Goal: Task Accomplishment & Management: Manage account settings

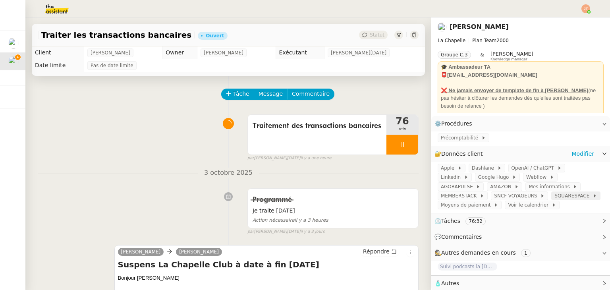
click at [555, 197] on span "SQUARESPACE" at bounding box center [574, 196] width 38 height 8
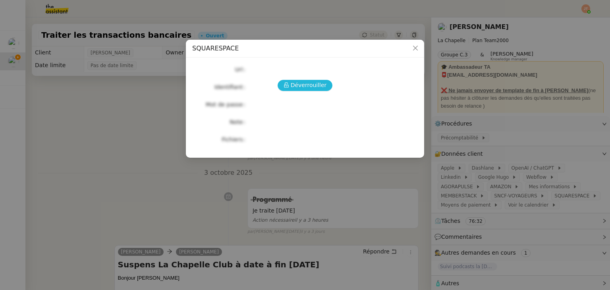
click at [320, 82] on span "Déverrouiller" at bounding box center [309, 85] width 36 height 9
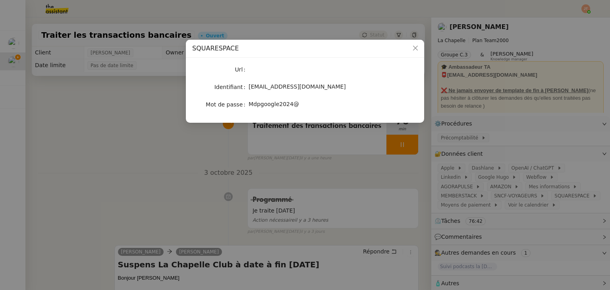
click at [300, 105] on div "Mdpgoogle2024@" at bounding box center [314, 104] width 131 height 9
click at [151, 156] on nz-modal-container "SQUARESPACE Url Identifiant [EMAIL_ADDRESS][DOMAIN_NAME] Mot de passe [SECURITY…" at bounding box center [305, 145] width 610 height 290
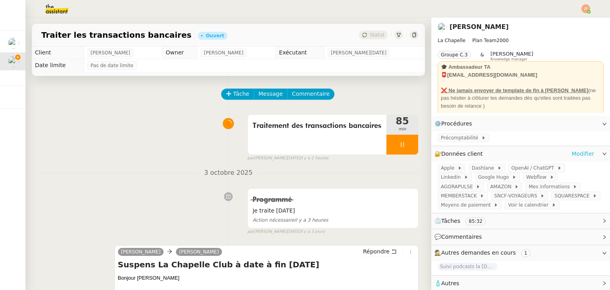
click at [579, 155] on link "Modifier" at bounding box center [583, 153] width 23 height 9
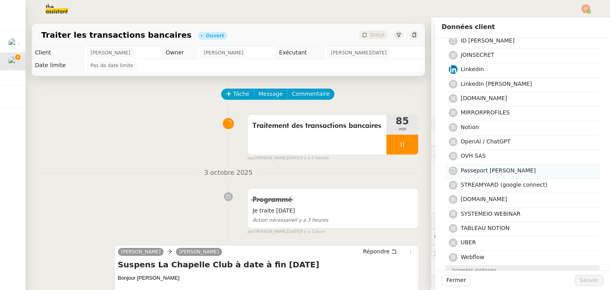
scroll to position [318, 0]
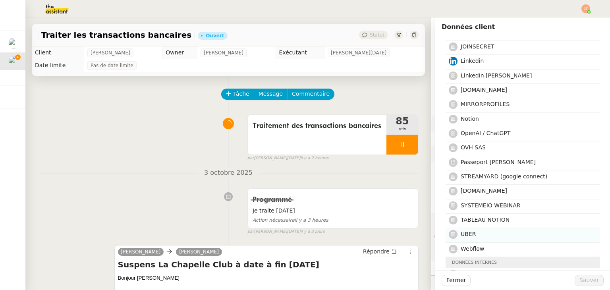
click at [464, 231] on span "UBER" at bounding box center [468, 234] width 15 height 6
click at [582, 277] on span "Sauver" at bounding box center [589, 280] width 19 height 9
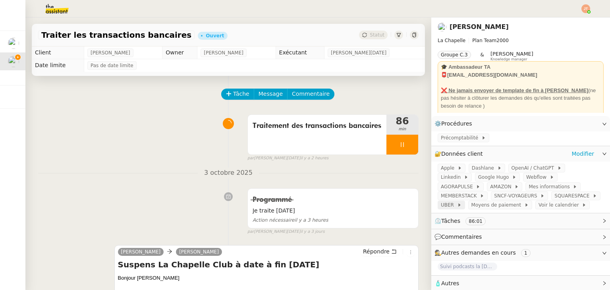
click at [457, 201] on span "UBER" at bounding box center [449, 205] width 16 height 8
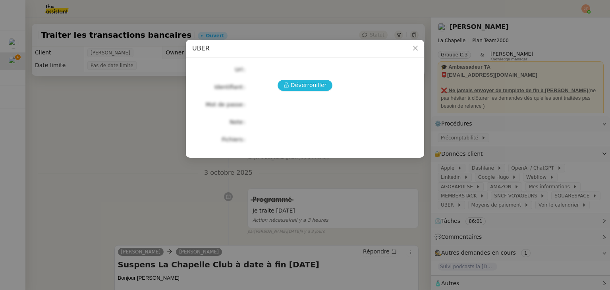
click at [320, 86] on span "Déverrouiller" at bounding box center [309, 85] width 36 height 9
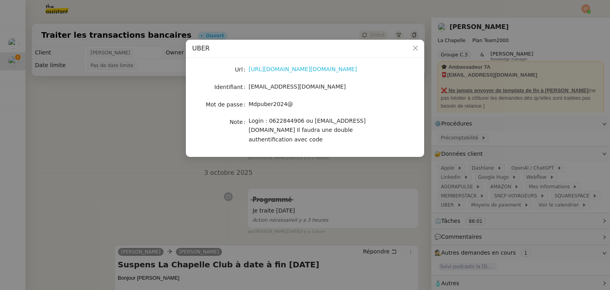
click at [275, 72] on link "[URL][DOMAIN_NAME][DOMAIN_NAME]" at bounding box center [303, 69] width 108 height 6
drag, startPoint x: 267, startPoint y: 120, endPoint x: 296, endPoint y: 120, distance: 29.0
click at [296, 120] on span "Login : 0622844906 ou [EMAIL_ADDRESS][DOMAIN_NAME] Il faudra une double authent…" at bounding box center [307, 130] width 117 height 25
copy span "0622844906"
drag, startPoint x: 249, startPoint y: 104, endPoint x: 290, endPoint y: 104, distance: 40.9
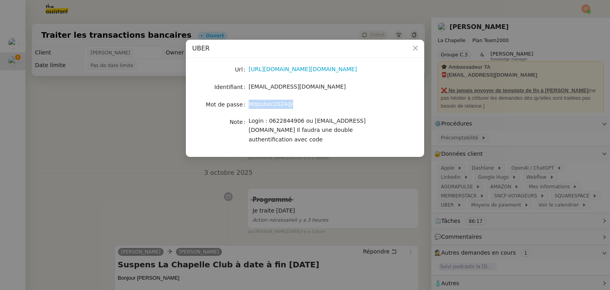
click at [290, 104] on div "Mdpuber2024@" at bounding box center [314, 104] width 131 height 9
copy span "Mdpuber2024@"
click at [397, 180] on nz-modal-container "UBER Url [URL][DOMAIN_NAME][DOMAIN_NAME] Identifiant [EMAIL_ADDRESS][DOMAIN_NAM…" at bounding box center [305, 145] width 610 height 290
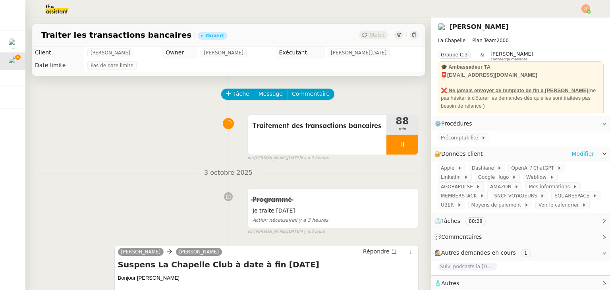
click at [575, 155] on link "Modifier" at bounding box center [583, 153] width 23 height 9
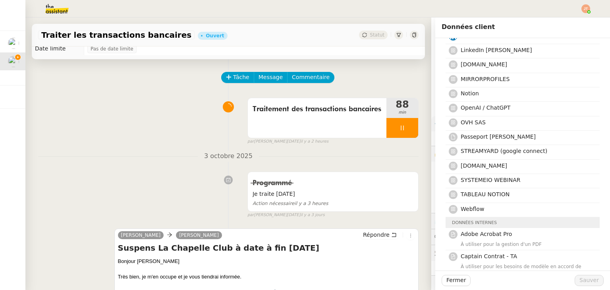
scroll to position [40, 0]
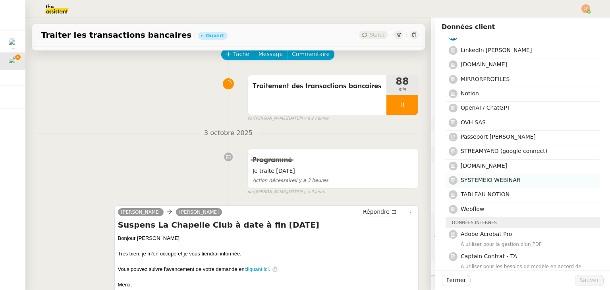
click at [479, 178] on span "SYSTEMEIO WEBINAR" at bounding box center [491, 180] width 60 height 6
click at [586, 282] on span "Sauver" at bounding box center [589, 280] width 19 height 9
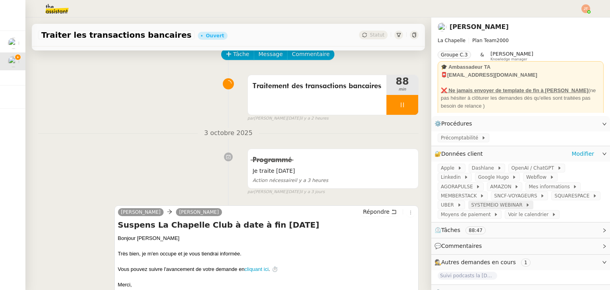
click at [526, 201] on span "SYSTEMEIO WEBINAR" at bounding box center [498, 205] width 54 height 8
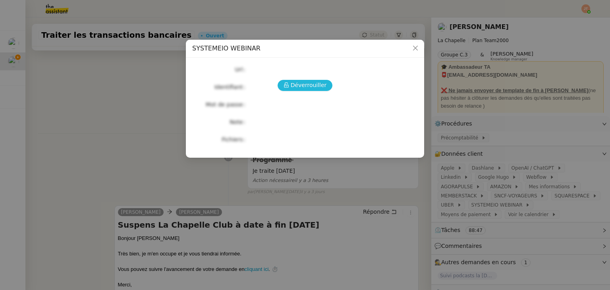
click at [317, 83] on span "Déverrouiller" at bounding box center [309, 85] width 36 height 9
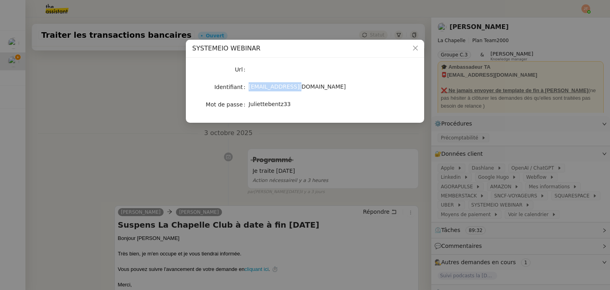
drag, startPoint x: 249, startPoint y: 87, endPoint x: 296, endPoint y: 89, distance: 46.9
click at [296, 89] on span "[EMAIL_ADDRESS][DOMAIN_NAME]" at bounding box center [297, 86] width 97 height 6
copy span "[EMAIL_ADDRESS][DOMAIN_NAME]"
drag, startPoint x: 285, startPoint y: 105, endPoint x: 248, endPoint y: 105, distance: 36.9
click at [248, 105] on nz-form-item "Mot de passe [SECURITY_DATA]" at bounding box center [305, 104] width 226 height 11
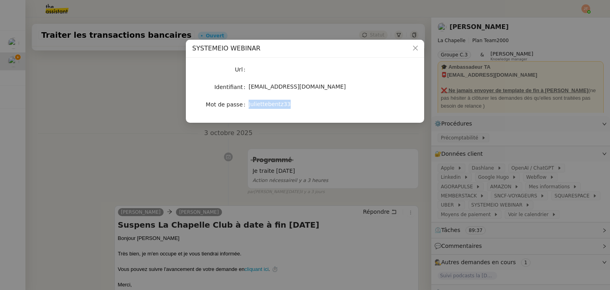
copy nz-form-item "Juliettebentz33"
click at [290, 116] on div "Url Identifiant [EMAIL_ADDRESS][DOMAIN_NAME] Mot de passe [SECURITY_DATA]" at bounding box center [305, 90] width 238 height 65
drag, startPoint x: 288, startPoint y: 104, endPoint x: 249, endPoint y: 105, distance: 38.9
click at [249, 105] on div "Juliettebentz33" at bounding box center [314, 104] width 131 height 9
copy span "Juliettebentz33"
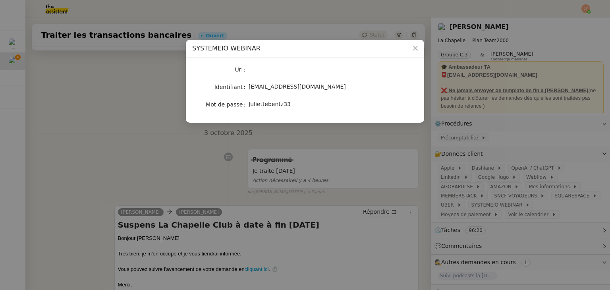
click at [170, 120] on nz-modal-container "SYSTEMEIO WEBINAR Url Identifiant [EMAIL_ADDRESS][DOMAIN_NAME] Mot de passe [SE…" at bounding box center [305, 145] width 610 height 290
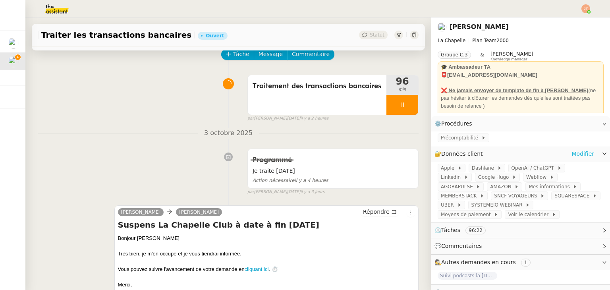
click at [582, 152] on link "Modifier" at bounding box center [583, 153] width 23 height 9
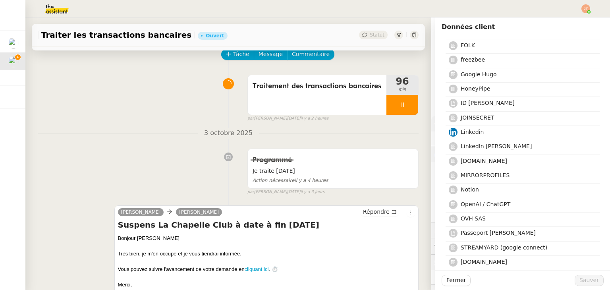
scroll to position [278, 0]
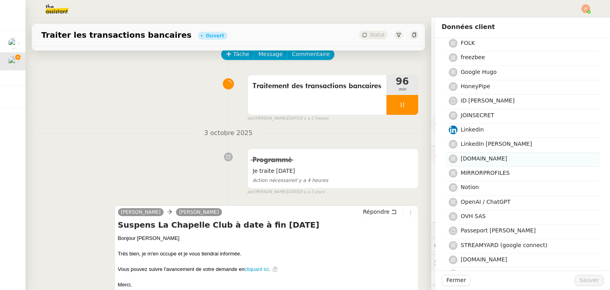
click at [466, 159] on span "[DOMAIN_NAME]" at bounding box center [484, 158] width 46 height 6
click at [580, 280] on span "Sauver" at bounding box center [589, 280] width 19 height 9
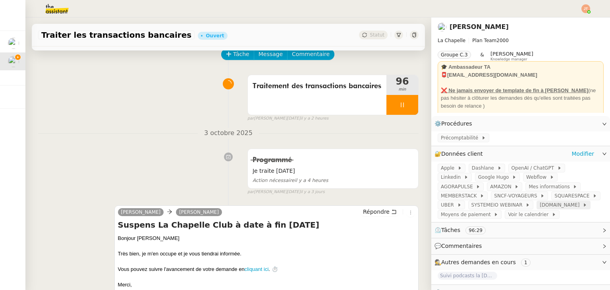
click at [540, 207] on span "[DOMAIN_NAME]" at bounding box center [561, 205] width 43 height 8
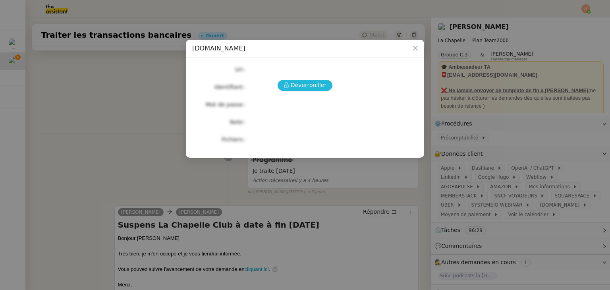
click at [297, 80] on button "Déverrouiller" at bounding box center [305, 85] width 55 height 11
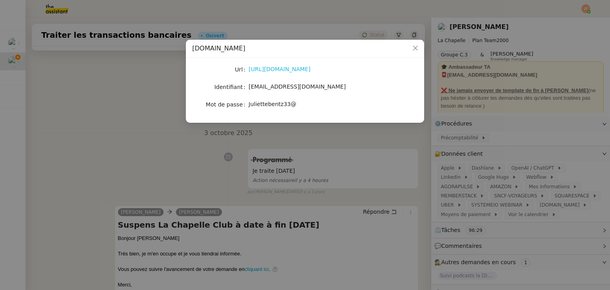
click at [270, 68] on link "[URL][DOMAIN_NAME]" at bounding box center [280, 69] width 62 height 6
drag, startPoint x: 248, startPoint y: 86, endPoint x: 302, endPoint y: 86, distance: 54.4
click at [302, 86] on nz-form-item "Identifiant [PERSON_NAME][EMAIL_ADDRESS][DOMAIN_NAME]" at bounding box center [305, 86] width 226 height 11
copy nz-form-item "[EMAIL_ADDRESS][DOMAIN_NAME]"
drag, startPoint x: 293, startPoint y: 107, endPoint x: 249, endPoint y: 104, distance: 43.4
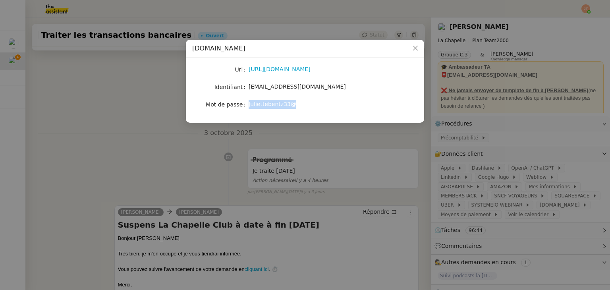
click at [249, 104] on div "Juliettebentz33@" at bounding box center [314, 104] width 131 height 9
copy span "Juliettebentz33@"
click at [147, 109] on nz-modal-container "[DOMAIN_NAME] Url [URL][DOMAIN_NAME] Identifiant [PERSON_NAME][EMAIL_ADDRESS][D…" at bounding box center [305, 145] width 610 height 290
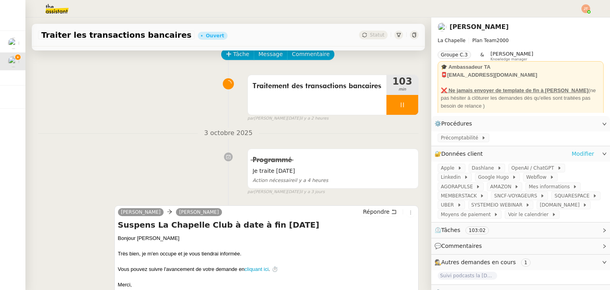
click at [580, 154] on link "Modifier" at bounding box center [583, 153] width 23 height 9
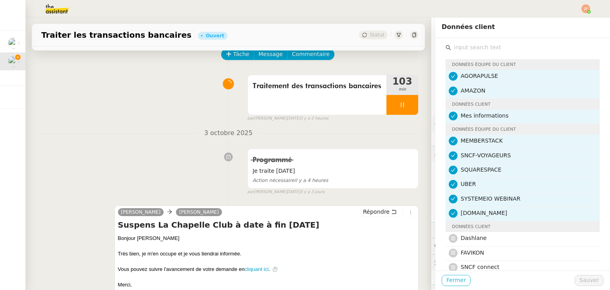
click at [450, 278] on span "Fermer" at bounding box center [455, 280] width 19 height 9
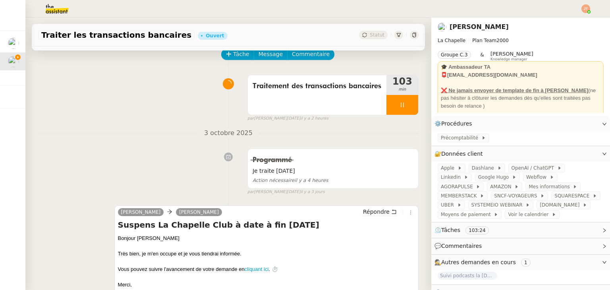
click at [64, 11] on img at bounding box center [51, 8] width 62 height 17
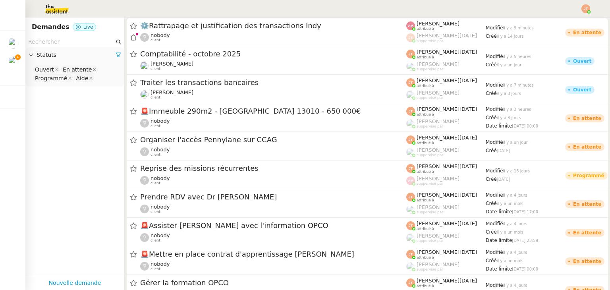
click at [67, 43] on input "text" at bounding box center [71, 41] width 86 height 9
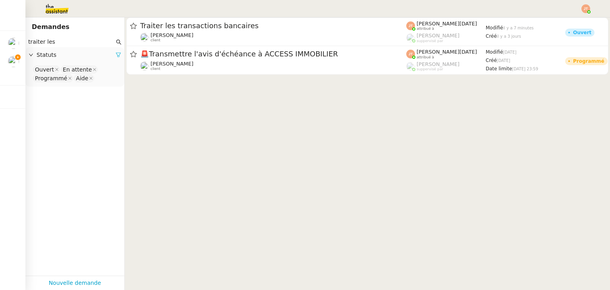
type input "traiter les"
click at [116, 56] on icon at bounding box center [118, 55] width 5 height 4
click at [84, 59] on span "Statuts" at bounding box center [79, 54] width 85 height 9
click at [68, 67] on nz-select-top-control "Please select" at bounding box center [75, 70] width 86 height 10
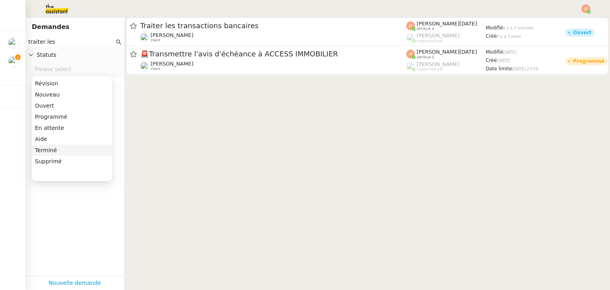
click at [58, 150] on div "Terminé" at bounding box center [72, 150] width 74 height 7
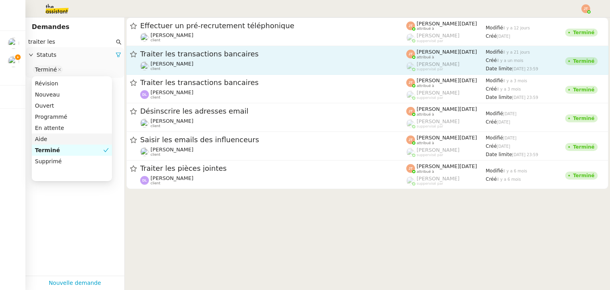
click at [199, 55] on span "Traiter les transactions bancaires" at bounding box center [273, 53] width 266 height 7
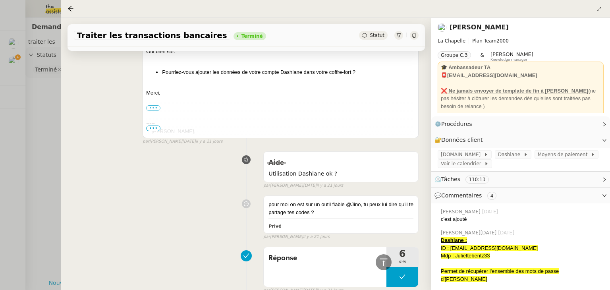
scroll to position [460, 0]
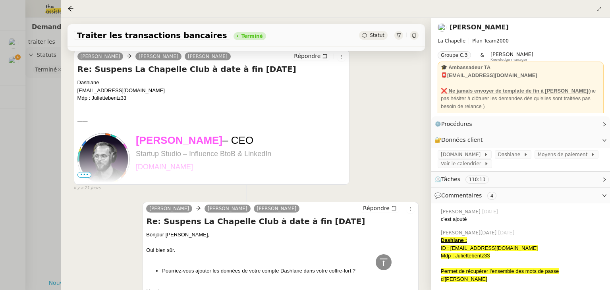
click at [54, 117] on div at bounding box center [305, 145] width 610 height 290
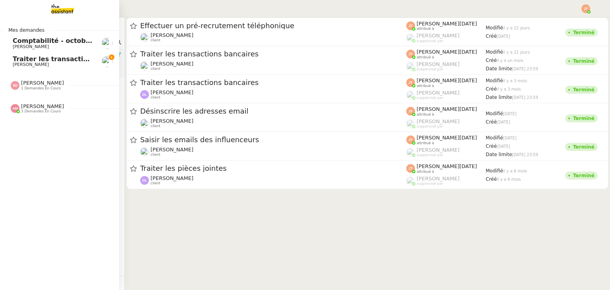
click at [29, 62] on span "[PERSON_NAME]" at bounding box center [31, 64] width 36 height 5
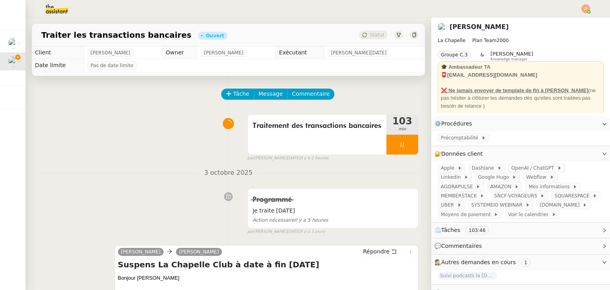
click at [60, 12] on img at bounding box center [51, 8] width 62 height 17
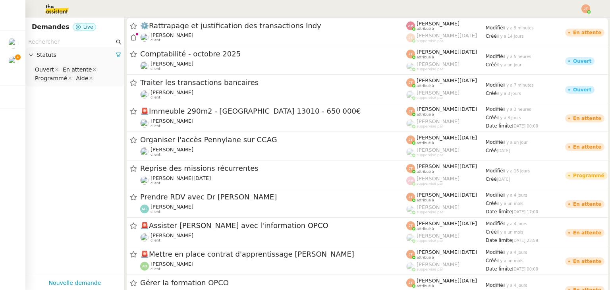
click at [56, 41] on input "text" at bounding box center [71, 41] width 86 height 9
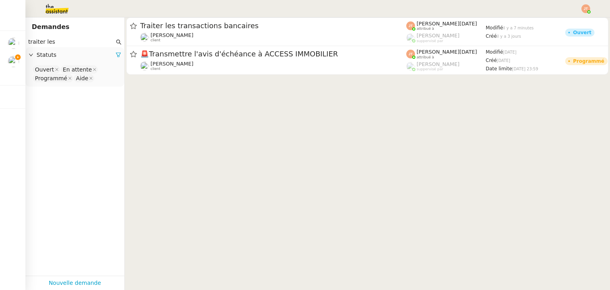
type input "traiter les"
click at [108, 56] on span "Statuts" at bounding box center [76, 54] width 79 height 9
click at [67, 56] on span "Statuts" at bounding box center [76, 54] width 79 height 9
click at [116, 53] on icon at bounding box center [119, 55] width 6 height 6
click at [74, 54] on span "Statuts" at bounding box center [79, 54] width 85 height 9
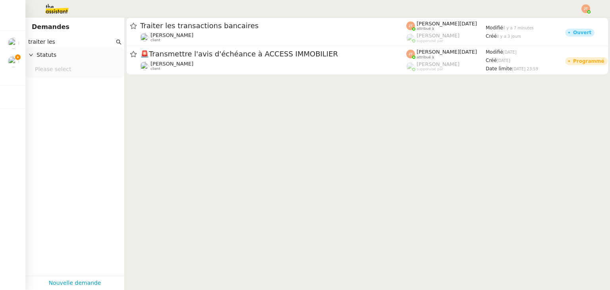
click at [58, 67] on nz-select-top-control "Please select" at bounding box center [75, 70] width 86 height 10
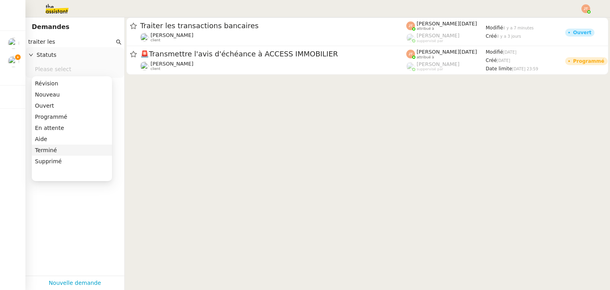
click at [58, 148] on div "Terminé" at bounding box center [72, 150] width 74 height 7
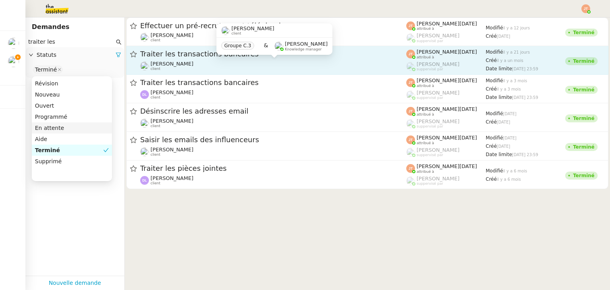
click at [195, 61] on div "[PERSON_NAME] client" at bounding box center [273, 66] width 266 height 10
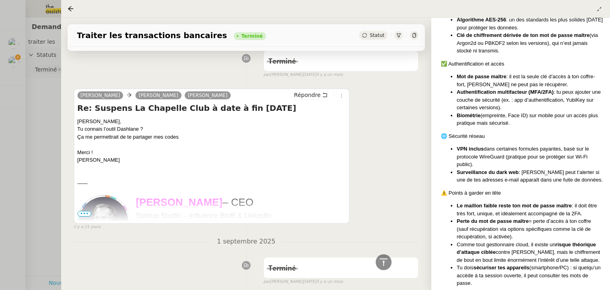
scroll to position [483, 0]
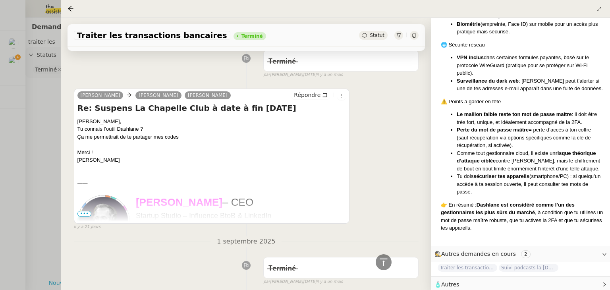
click at [48, 129] on div at bounding box center [305, 145] width 610 height 290
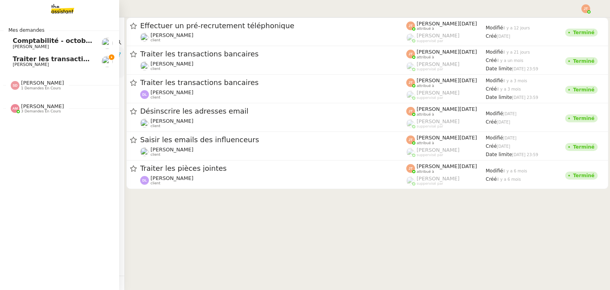
click at [17, 64] on span "[PERSON_NAME]" at bounding box center [31, 64] width 36 height 5
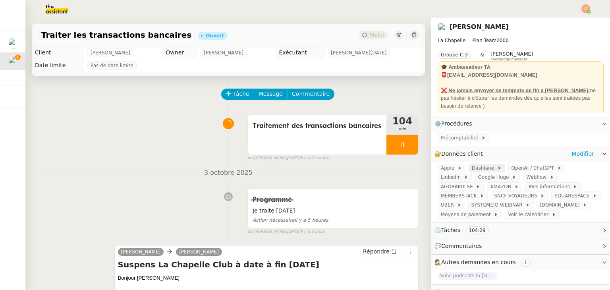
click at [481, 169] on span "Dashlane" at bounding box center [484, 168] width 25 height 8
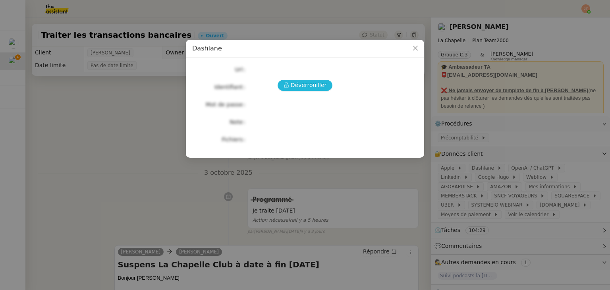
click at [308, 83] on span "Déverrouiller" at bounding box center [309, 85] width 36 height 9
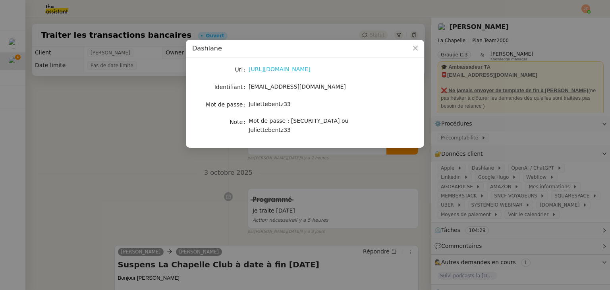
click at [271, 67] on link "[URL][DOMAIN_NAME]" at bounding box center [280, 69] width 62 height 6
drag, startPoint x: 249, startPoint y: 86, endPoint x: 306, endPoint y: 88, distance: 57.6
click at [306, 88] on span "[EMAIL_ADDRESS][DOMAIN_NAME]" at bounding box center [297, 86] width 97 height 6
drag, startPoint x: 293, startPoint y: 88, endPoint x: 252, endPoint y: 89, distance: 41.3
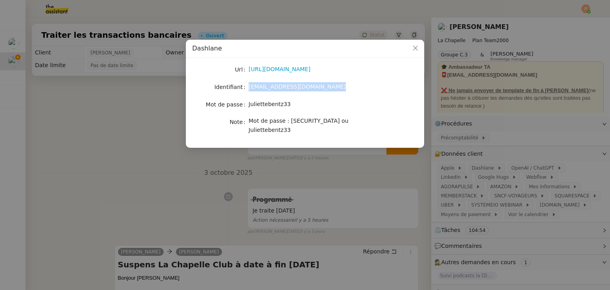
click at [252, 89] on span "[EMAIL_ADDRESS][DOMAIN_NAME]" at bounding box center [297, 86] width 97 height 6
click at [150, 148] on nz-modal-container "Dashlane Url [URL][DOMAIN_NAME] Identifiant [EMAIL_ADDRESS][DOMAIN_NAME] Mot de…" at bounding box center [305, 145] width 610 height 290
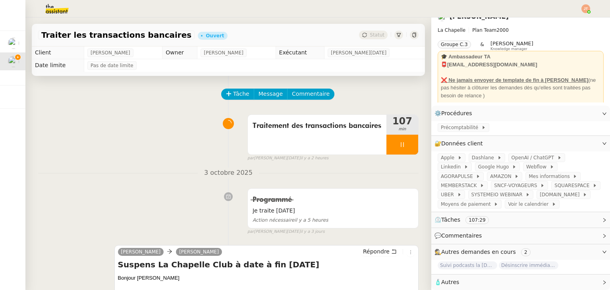
scroll to position [19, 0]
click at [512, 261] on span "Désinscrire immédiatement" at bounding box center [529, 265] width 60 height 8
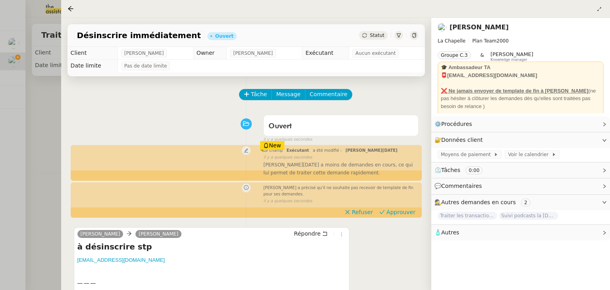
click at [34, 114] on div at bounding box center [305, 145] width 610 height 290
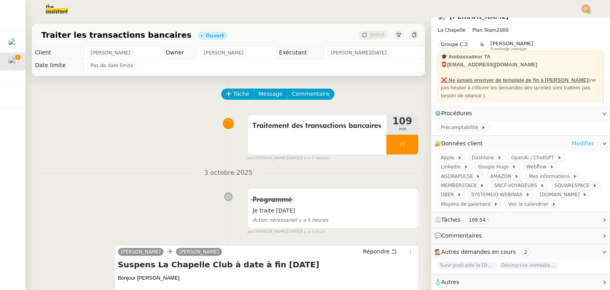
click at [572, 139] on link "Modifier" at bounding box center [583, 143] width 23 height 9
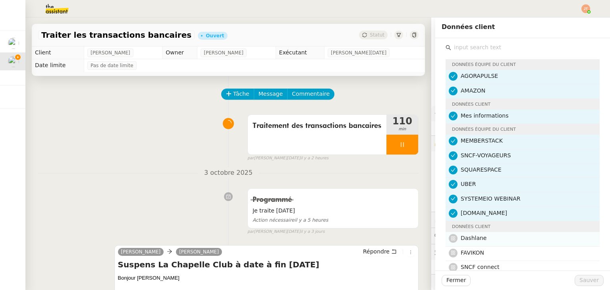
click at [472, 238] on span "Dashlane" at bounding box center [474, 238] width 26 height 6
click at [580, 279] on span "Sauver" at bounding box center [589, 280] width 19 height 9
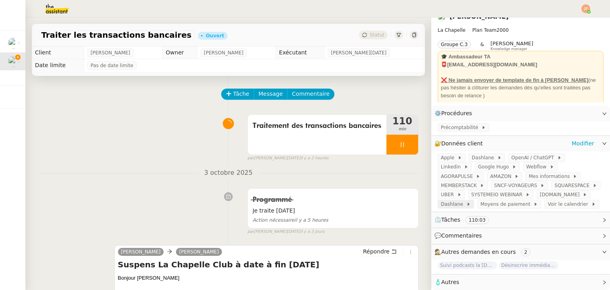
click at [466, 200] on span "Dashlane" at bounding box center [453, 204] width 25 height 8
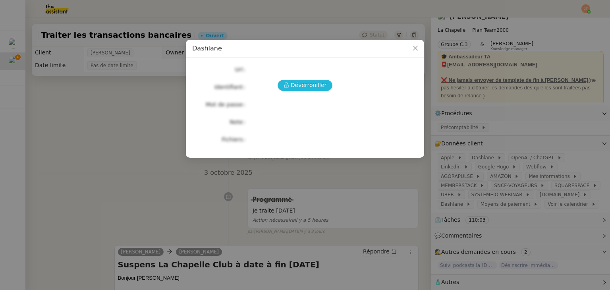
click at [311, 83] on span "Déverrouiller" at bounding box center [309, 85] width 36 height 9
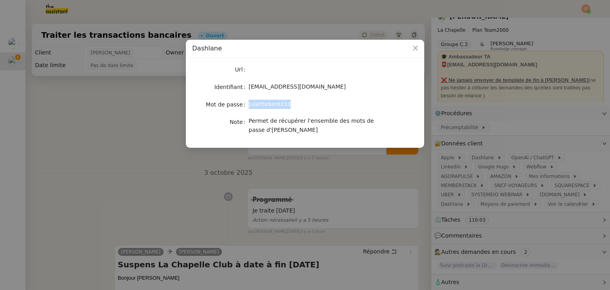
drag, startPoint x: 286, startPoint y: 102, endPoint x: 249, endPoint y: 104, distance: 37.0
click at [249, 104] on div "Juliettebentz33" at bounding box center [314, 104] width 131 height 9
copy span "Juliettebentz33"
click at [88, 97] on nz-modal-container "Dashlane Url Identifiant [PERSON_NAME][EMAIL_ADDRESS][DOMAIN_NAME] Mot de passe…" at bounding box center [305, 145] width 610 height 290
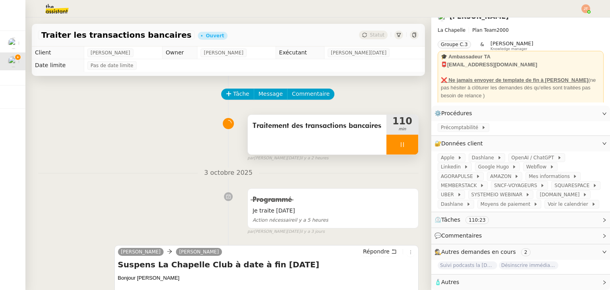
click at [399, 143] on icon at bounding box center [402, 144] width 6 height 6
click at [167, 139] on div "Traitement des transactions bancaires 110 min false par [PERSON_NAME][DATE]. il…" at bounding box center [228, 136] width 381 height 51
click at [391, 147] on icon at bounding box center [394, 144] width 6 height 6
click at [401, 146] on icon at bounding box center [402, 144] width 3 height 5
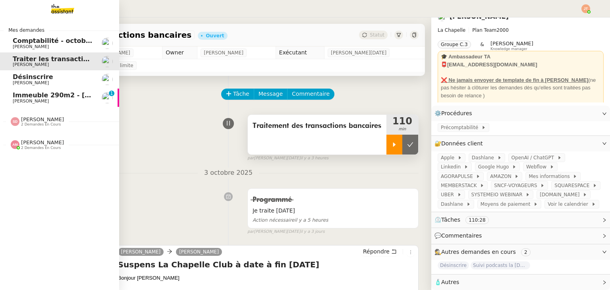
click at [33, 81] on span "[PERSON_NAME]" at bounding box center [31, 82] width 36 height 5
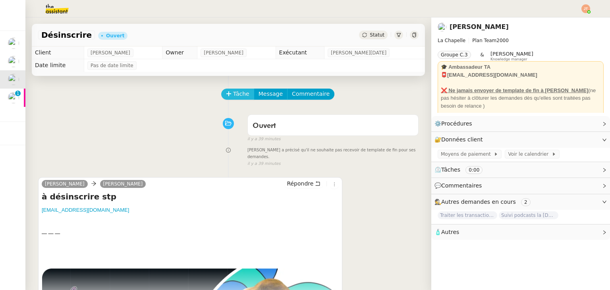
click at [235, 94] on span "Tâche" at bounding box center [241, 93] width 16 height 9
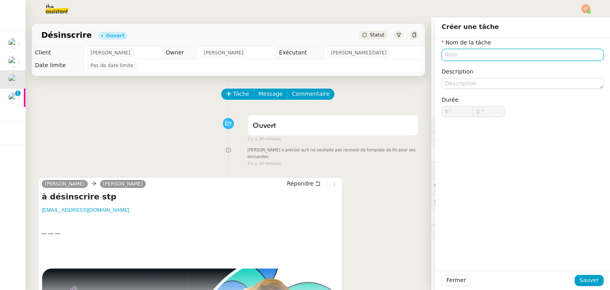
click at [447, 58] on input "text" at bounding box center [523, 55] width 162 height 12
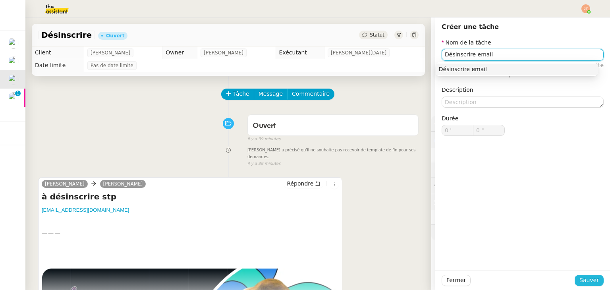
type input "Désinscrire email"
click at [580, 283] on span "Sauver" at bounding box center [589, 280] width 19 height 9
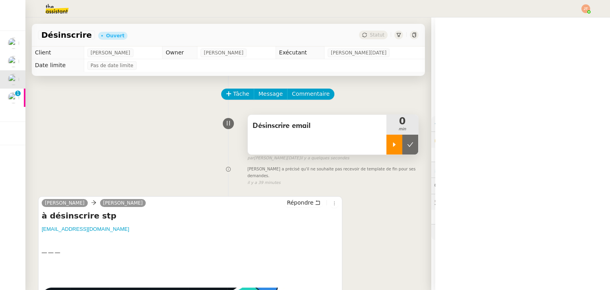
click at [386, 146] on div at bounding box center [394, 145] width 16 height 20
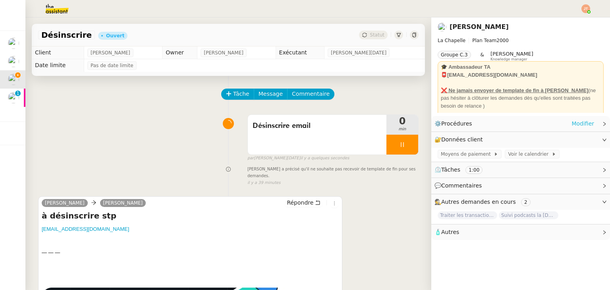
click at [572, 125] on link "Modifier" at bounding box center [583, 123] width 23 height 9
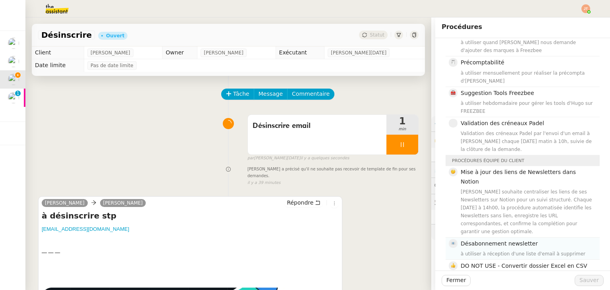
scroll to position [211, 0]
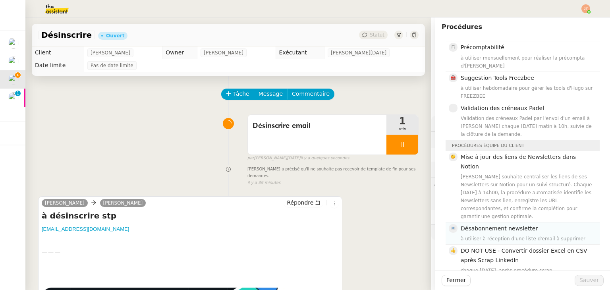
click at [489, 235] on div "à utiliser à réception d'une liste d'email à supprimer" at bounding box center [528, 239] width 134 height 8
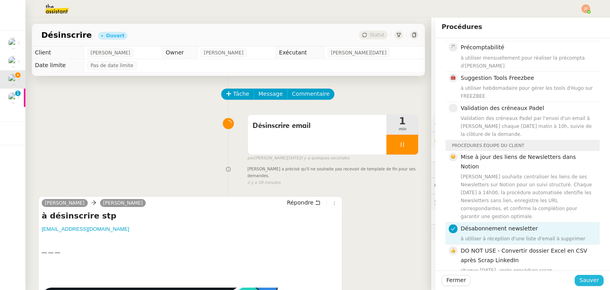
click at [585, 276] on span "Sauver" at bounding box center [589, 280] width 19 height 9
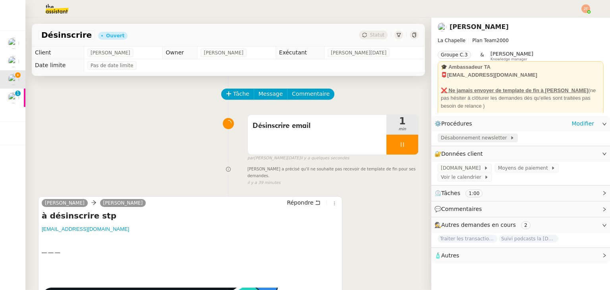
click at [458, 142] on span "Désabonnement newsletter" at bounding box center [475, 138] width 69 height 8
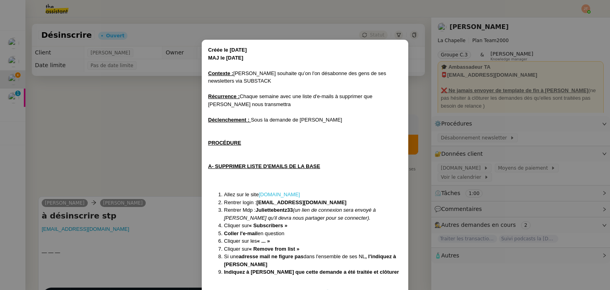
click at [278, 196] on link "[DOMAIN_NAME]" at bounding box center [279, 194] width 41 height 6
click at [137, 119] on nz-modal-container "Créée le [DATE] MAJ le [DATE] Contexte : [PERSON_NAME] souhaite qu’on l'on désa…" at bounding box center [305, 145] width 610 height 290
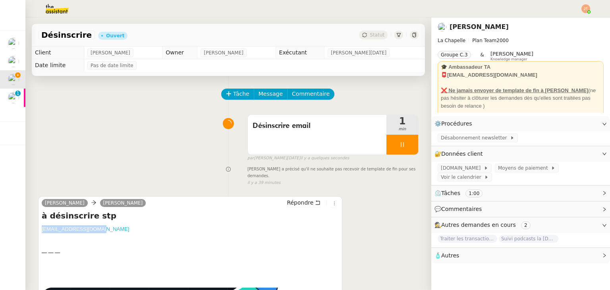
drag, startPoint x: 98, startPoint y: 221, endPoint x: 42, endPoint y: 223, distance: 55.6
click at [42, 225] on div "[EMAIL_ADDRESS][DOMAIN_NAME]" at bounding box center [190, 229] width 297 height 8
copy link "[EMAIL_ADDRESS][DOMAIN_NAME]"
click at [287, 199] on span "Répondre" at bounding box center [300, 203] width 27 height 8
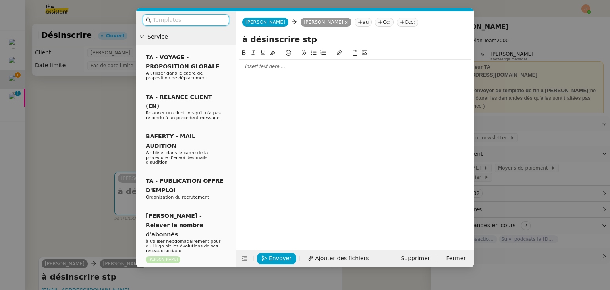
click at [267, 65] on div at bounding box center [355, 66] width 232 height 7
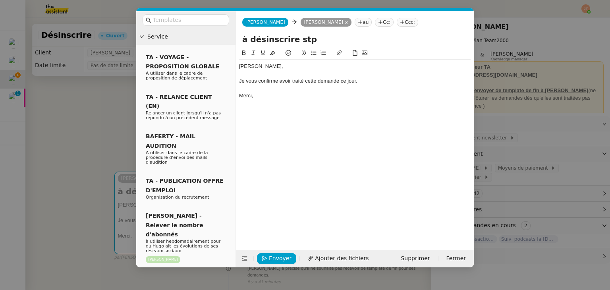
click at [89, 124] on nz-modal-container "Service TA - VOYAGE - PROPOSITION GLOBALE A utiliser dans le cadre de propositi…" at bounding box center [305, 145] width 610 height 290
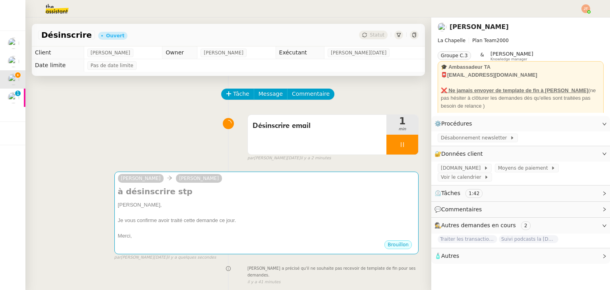
scroll to position [145, 0]
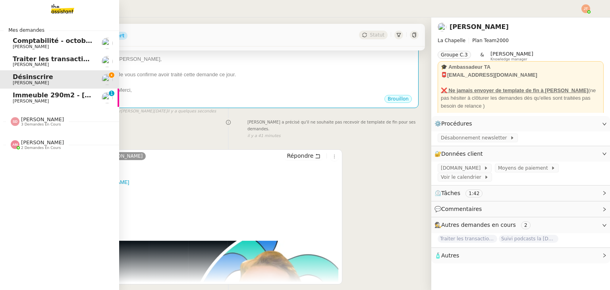
click at [32, 119] on span "[PERSON_NAME]" at bounding box center [42, 119] width 43 height 6
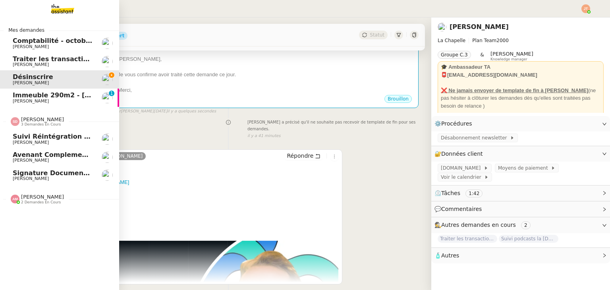
click at [44, 118] on span "[PERSON_NAME]" at bounding box center [42, 119] width 43 height 6
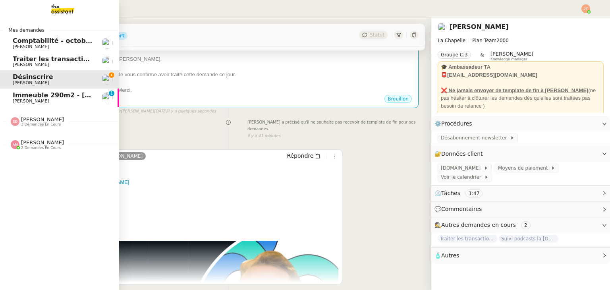
click at [50, 148] on span "2 demandes en cours" at bounding box center [41, 148] width 40 height 4
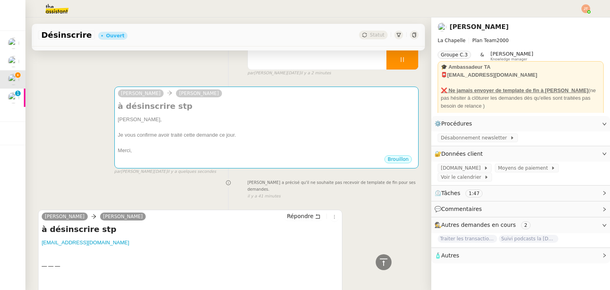
scroll to position [0, 0]
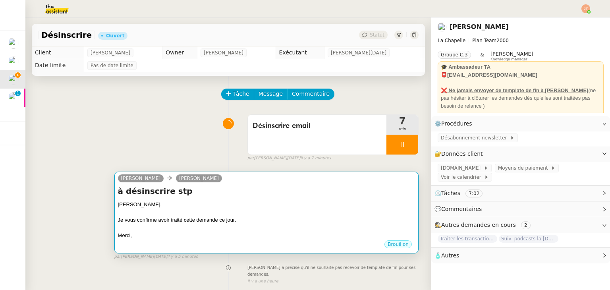
click at [270, 205] on div "[PERSON_NAME]," at bounding box center [266, 205] width 297 height 8
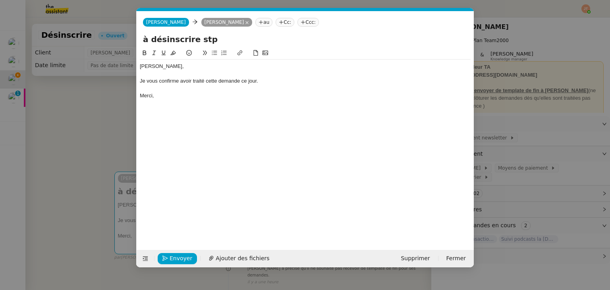
scroll to position [0, 17]
click at [183, 257] on span "Envoyer" at bounding box center [181, 258] width 23 height 9
click at [183, 257] on span "Confirmer l'envoi" at bounding box center [194, 258] width 48 height 9
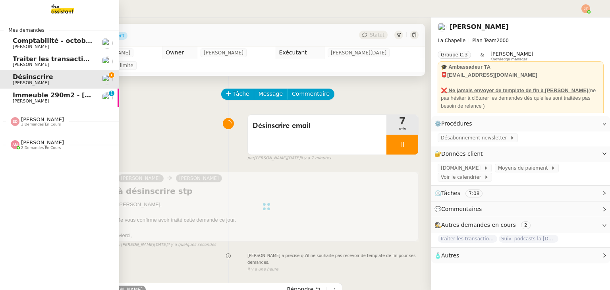
click at [41, 61] on span "Traiter les transactions bancaires" at bounding box center [73, 59] width 120 height 8
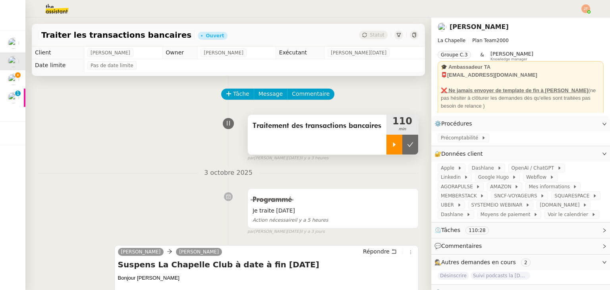
click at [391, 144] on icon at bounding box center [394, 144] width 6 height 6
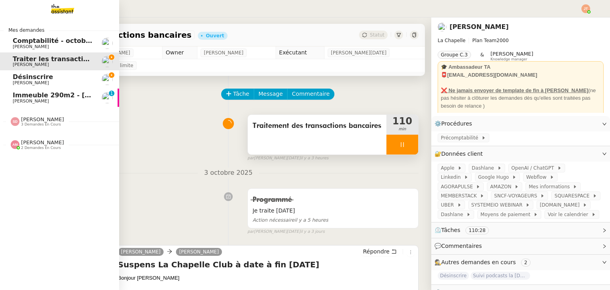
click at [59, 81] on span "[PERSON_NAME]" at bounding box center [53, 83] width 80 height 5
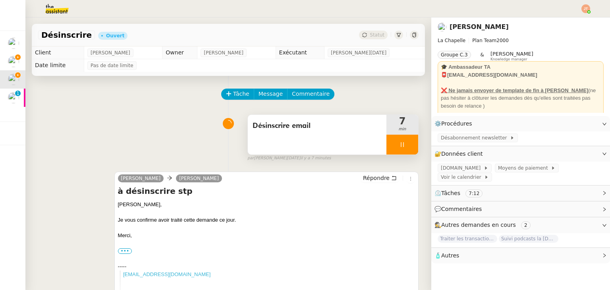
click at [388, 139] on div at bounding box center [402, 145] width 32 height 20
click at [407, 142] on icon at bounding box center [410, 144] width 6 height 6
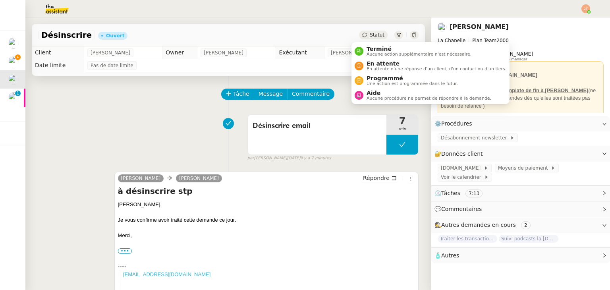
click at [366, 39] on div "Statut" at bounding box center [373, 35] width 29 height 9
click at [375, 53] on span "Aucune action supplémentaire n'est nécessaire." at bounding box center [419, 54] width 105 height 4
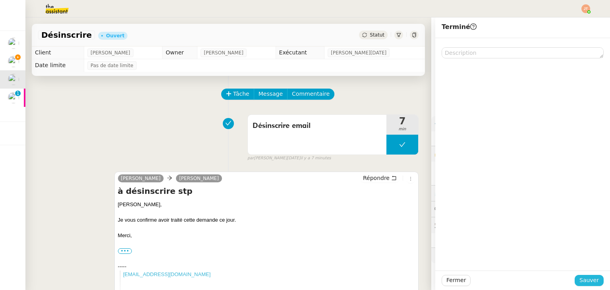
drag, startPoint x: 582, startPoint y: 282, endPoint x: 458, endPoint y: 256, distance: 126.7
click at [582, 282] on span "Sauver" at bounding box center [589, 280] width 19 height 9
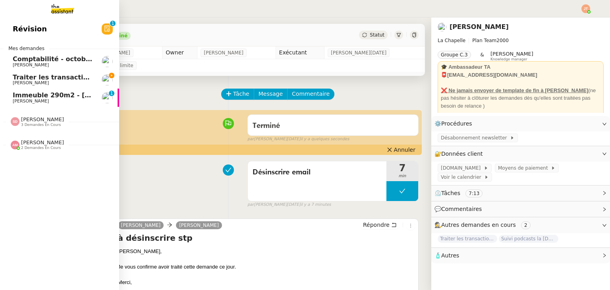
click at [37, 81] on span "[PERSON_NAME]" at bounding box center [53, 83] width 80 height 5
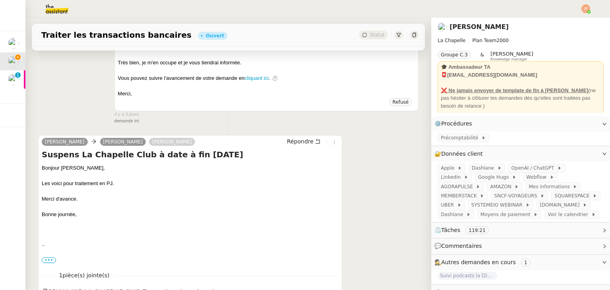
scroll to position [397, 0]
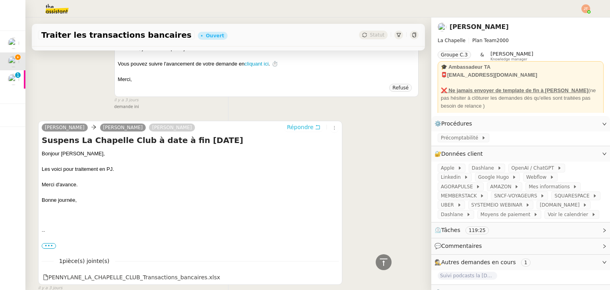
click at [294, 124] on button "Répondre" at bounding box center [303, 127] width 39 height 9
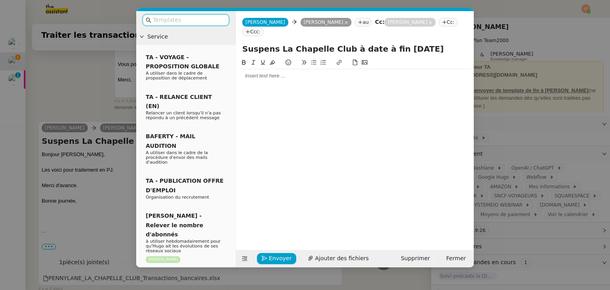
scroll to position [459, 0]
click at [259, 72] on div at bounding box center [355, 75] width 232 height 7
click at [50, 73] on nz-modal-container "Service TA - VOYAGE - PROPOSITION GLOBALE A utiliser dans le cadre de propositi…" at bounding box center [305, 145] width 610 height 290
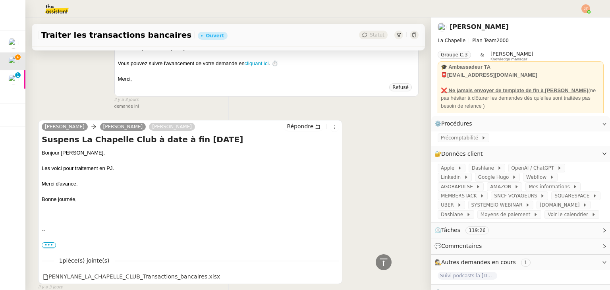
scroll to position [458, 0]
click at [52, 15] on img at bounding box center [51, 8] width 62 height 17
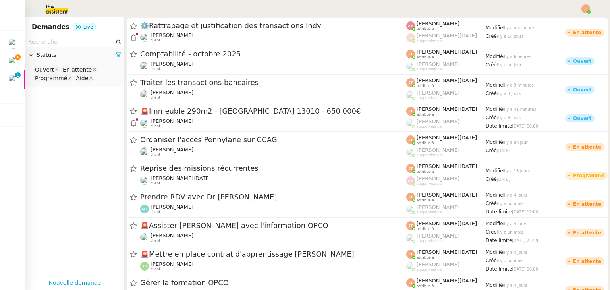
click at [60, 43] on input "text" at bounding box center [71, 41] width 86 height 9
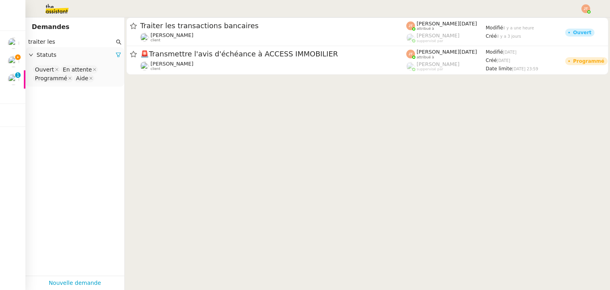
type input "traiter les"
click at [109, 53] on span "Statuts" at bounding box center [76, 54] width 79 height 9
click at [97, 54] on span "Statuts" at bounding box center [76, 54] width 79 height 9
click at [116, 56] on icon at bounding box center [119, 55] width 6 height 6
click at [75, 57] on span "Statuts" at bounding box center [79, 54] width 85 height 9
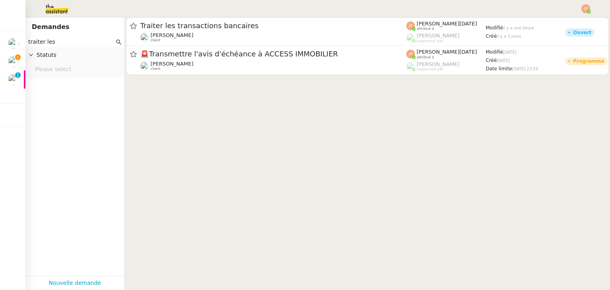
click at [66, 72] on nz-select-top-control "Please select" at bounding box center [75, 70] width 86 height 10
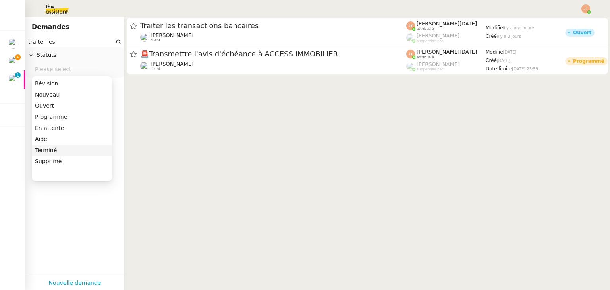
click at [52, 149] on div "Terminé" at bounding box center [72, 150] width 74 height 7
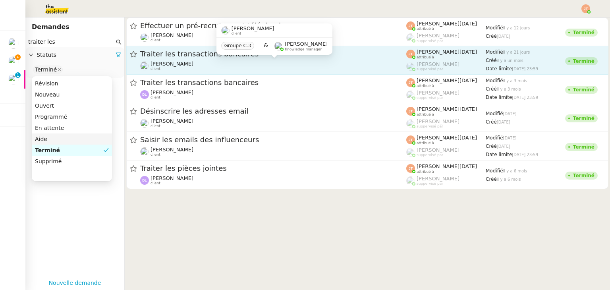
click at [197, 64] on div "[PERSON_NAME] client" at bounding box center [273, 66] width 266 height 10
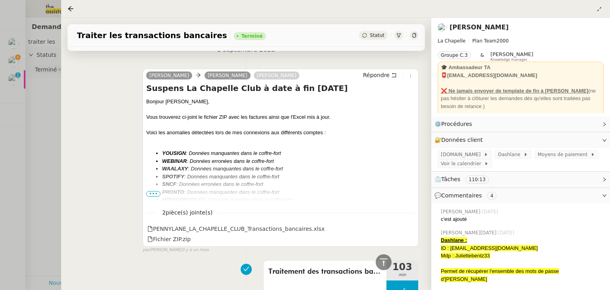
scroll to position [1827, 0]
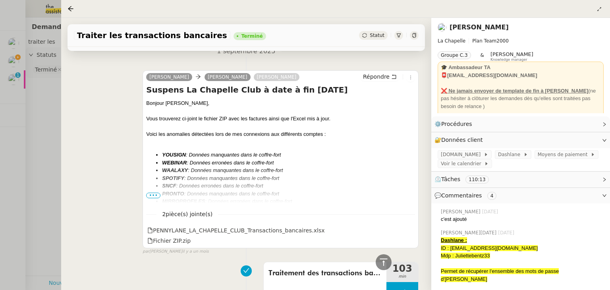
click at [154, 193] on span "•••" at bounding box center [153, 196] width 14 height 6
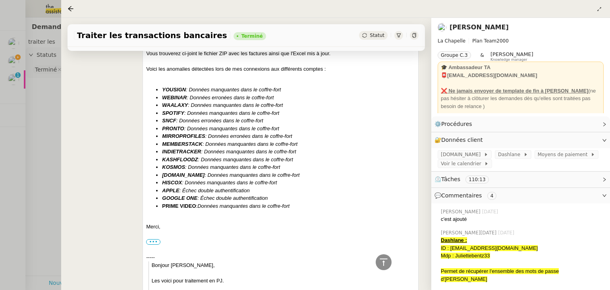
scroll to position [1907, 0]
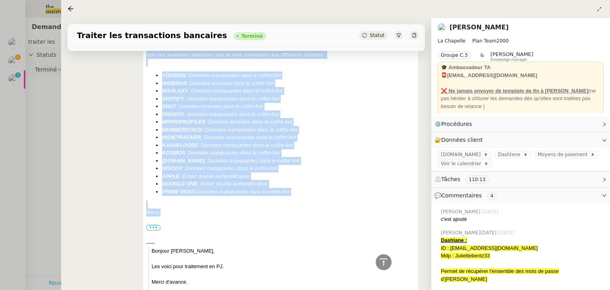
drag, startPoint x: 146, startPoint y: 95, endPoint x: 277, endPoint y: 203, distance: 169.3
click at [277, 203] on div "Bonjour [PERSON_NAME], Vous trouverez ci-joint le fichier ZIP avec les factures…" at bounding box center [280, 176] width 269 height 312
copy div "Bonjour [PERSON_NAME], Vous trouverez ci-joint le fichier ZIP avec les factures…"
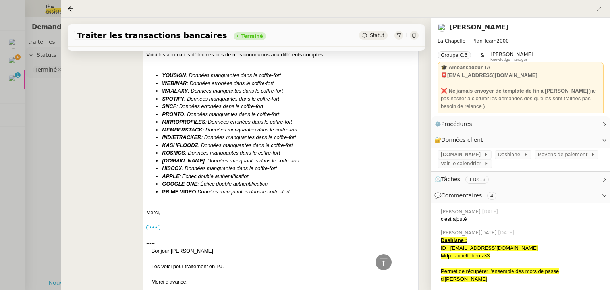
click at [45, 112] on div at bounding box center [305, 145] width 610 height 290
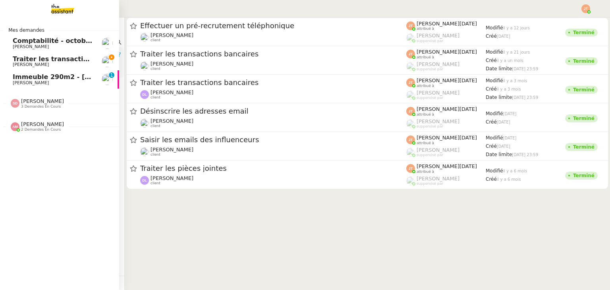
click at [29, 62] on span "Traiter les transactions bancaires" at bounding box center [73, 59] width 120 height 8
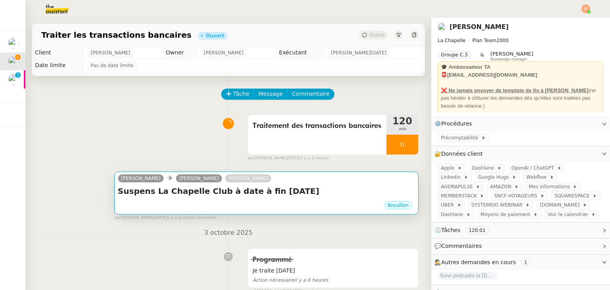
click at [226, 194] on h4 "Suspens La Chapelle Club à date à fin [DATE]" at bounding box center [266, 191] width 297 height 11
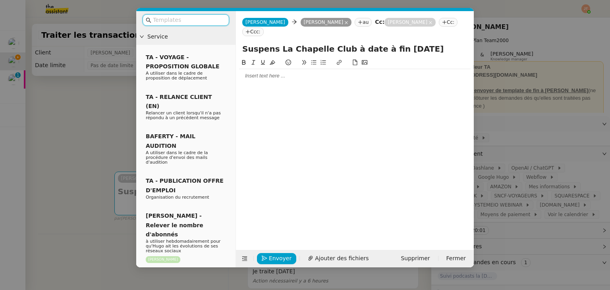
click at [260, 72] on div at bounding box center [355, 75] width 232 height 7
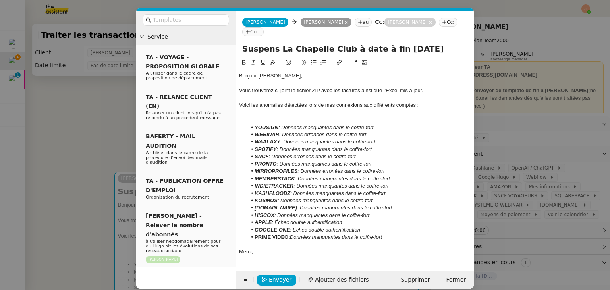
click at [84, 143] on nz-modal-container "Service TA - VOYAGE - PROPOSITION GLOBALE A utiliser dans le cadre de propositi…" at bounding box center [305, 145] width 610 height 290
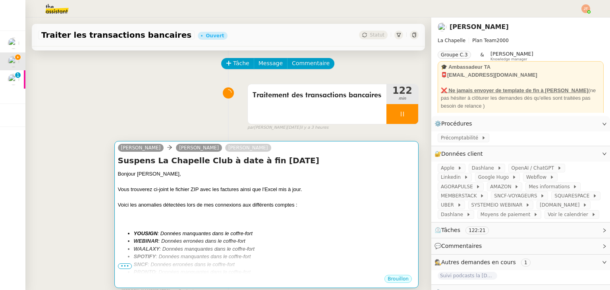
scroll to position [119, 0]
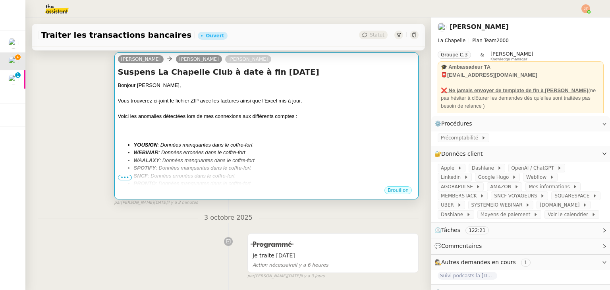
click at [232, 160] on em ": Données manquantes dans le coffre-fort" at bounding box center [207, 160] width 95 height 6
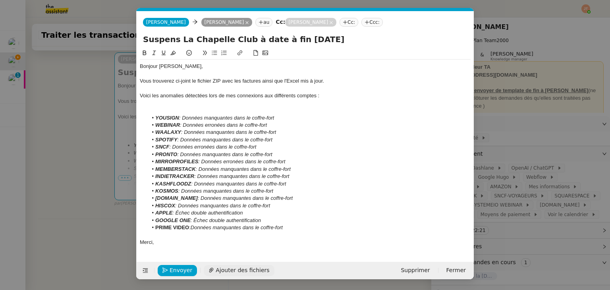
scroll to position [0, 17]
click at [240, 274] on span "Ajouter des fichiers" at bounding box center [243, 270] width 54 height 9
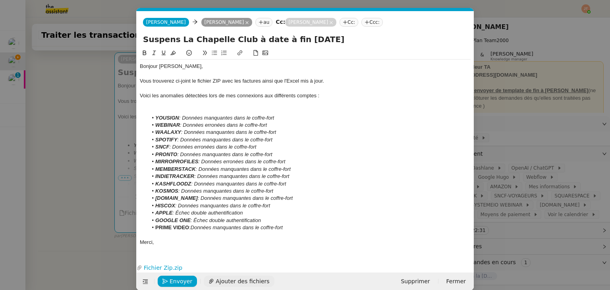
click at [229, 282] on span "Ajouter des fichiers" at bounding box center [243, 281] width 54 height 9
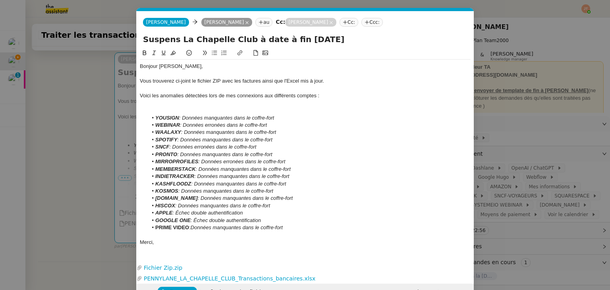
drag, startPoint x: 247, startPoint y: 213, endPoint x: 178, endPoint y: 213, distance: 69.5
click at [178, 213] on li "APPLE : Échec double authentification" at bounding box center [309, 212] width 323 height 7
drag, startPoint x: 300, startPoint y: 169, endPoint x: 201, endPoint y: 169, distance: 99.7
click at [201, 169] on li "MEMBERSTACK : Données manquantes dans le coffre-fort" at bounding box center [309, 169] width 323 height 7
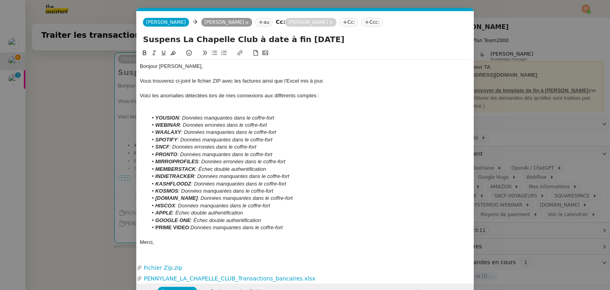
drag, startPoint x: 272, startPoint y: 170, endPoint x: 220, endPoint y: 170, distance: 52.0
click at [220, 170] on li "MEMBERSTACK : Échec double authentification" at bounding box center [309, 169] width 323 height 7
drag, startPoint x: 261, startPoint y: 147, endPoint x: 175, endPoint y: 147, distance: 85.8
click at [175, 147] on li "SNCF : Données erronées dans le coffre-fort" at bounding box center [309, 146] width 323 height 7
drag, startPoint x: 251, startPoint y: 170, endPoint x: 200, endPoint y: 170, distance: 51.2
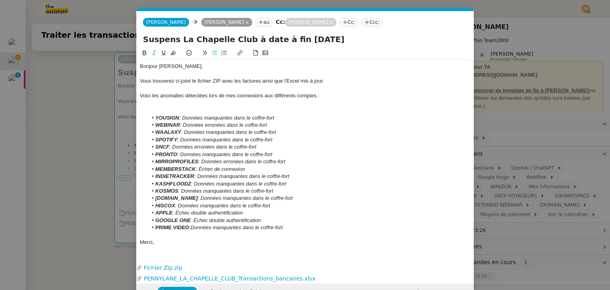
click at [200, 170] on li "MEMBERSTACK : Échec de connexion" at bounding box center [309, 169] width 323 height 7
drag, startPoint x: 251, startPoint y: 146, endPoint x: 174, endPoint y: 147, distance: 76.3
click at [174, 147] on li "SNCF : Données erronées dans le coffre-fort" at bounding box center [309, 146] width 323 height 7
drag, startPoint x: 281, startPoint y: 133, endPoint x: 186, endPoint y: 135, distance: 95.3
click at [186, 135] on li "WAALAXY : Données manquantes dans le coffre-fort" at bounding box center [309, 132] width 323 height 7
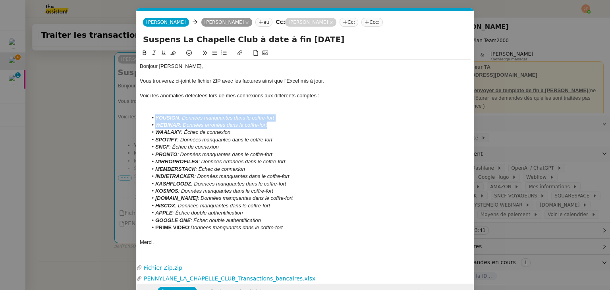
drag, startPoint x: 273, startPoint y: 126, endPoint x: 148, endPoint y: 120, distance: 125.2
click at [148, 120] on ul "YOUSIGN : Données manquantes dans le coffre-fort WEBINAR : Données erronées dan…" at bounding box center [305, 172] width 331 height 117
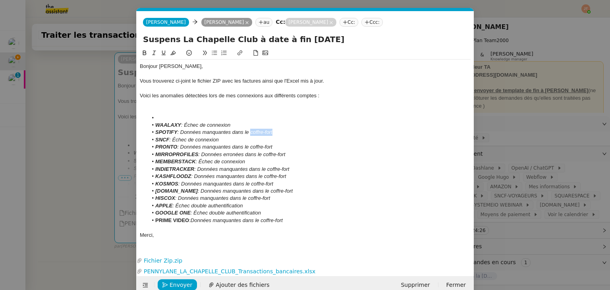
click at [251, 133] on li "SPOTIFY : Données manquantes dans le coffre-fort" at bounding box center [309, 132] width 323 height 7
click at [301, 130] on li "SPOTIFY : Données manquantes dans le coffre-fort" at bounding box center [309, 132] width 323 height 7
drag, startPoint x: 258, startPoint y: 155, endPoint x: 148, endPoint y: 155, distance: 110.0
click at [148, 155] on li "MIRROPROFILES : Données erronées dans le coffre-fort" at bounding box center [309, 154] width 323 height 7
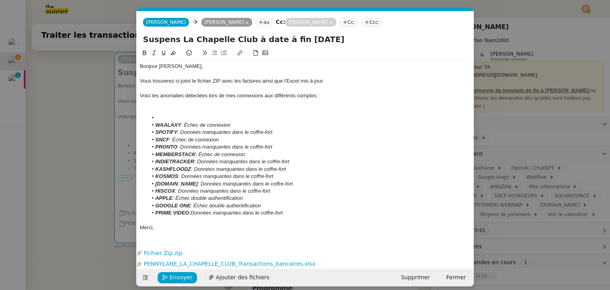
drag, startPoint x: 284, startPoint y: 176, endPoint x: 157, endPoint y: 167, distance: 126.6
click at [157, 167] on ul "WAALAXY : Échec de connexion SPOTIFY : Données manquantes dans le coffre-fort S…" at bounding box center [305, 165] width 331 height 102
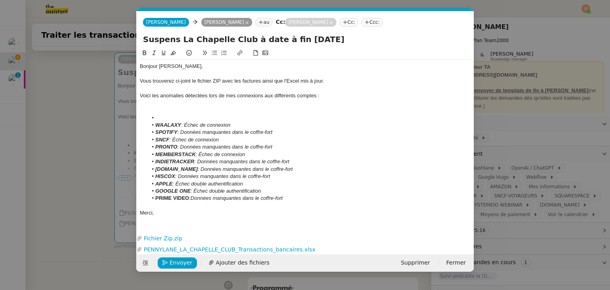
drag, startPoint x: 269, startPoint y: 175, endPoint x: 156, endPoint y: 175, distance: 113.2
click at [156, 175] on li "HISCOX : Données manquantes dans le coffre-fort" at bounding box center [309, 176] width 323 height 7
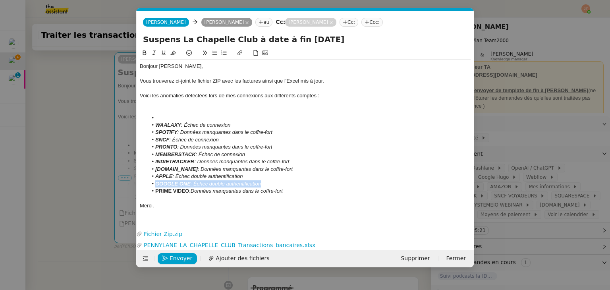
drag, startPoint x: 219, startPoint y: 183, endPoint x: 144, endPoint y: 183, distance: 75.1
click at [144, 183] on ul "WAALAXY : Échec de connexion SPOTIFY : Données manquantes dans le coffre-fort S…" at bounding box center [305, 154] width 331 height 81
click at [155, 184] on div "n" at bounding box center [305, 183] width 331 height 7
click at [160, 115] on li at bounding box center [309, 117] width 323 height 7
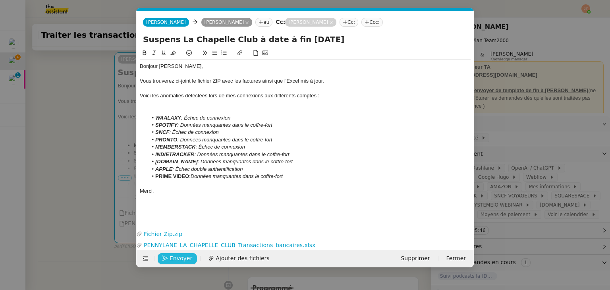
click at [177, 258] on span "Envoyer" at bounding box center [181, 258] width 23 height 9
click at [177, 258] on span "Confirmer l'envoi" at bounding box center [194, 258] width 48 height 9
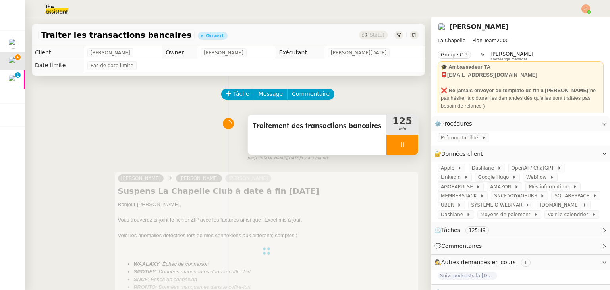
click at [388, 150] on div at bounding box center [402, 145] width 32 height 20
click at [402, 150] on button at bounding box center [410, 145] width 16 height 20
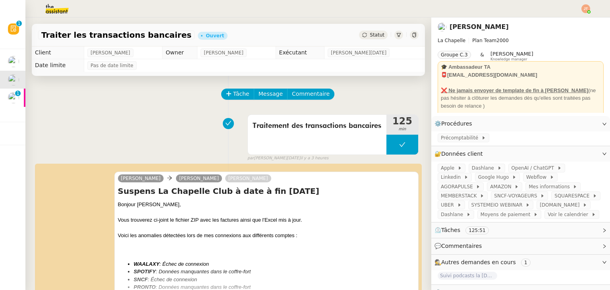
click at [370, 34] on span "Statut" at bounding box center [377, 35] width 15 height 6
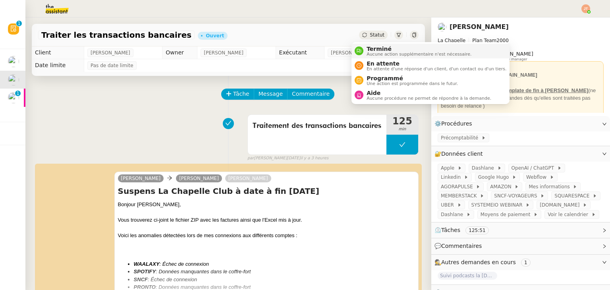
click at [373, 49] on span "Terminé" at bounding box center [419, 49] width 105 height 6
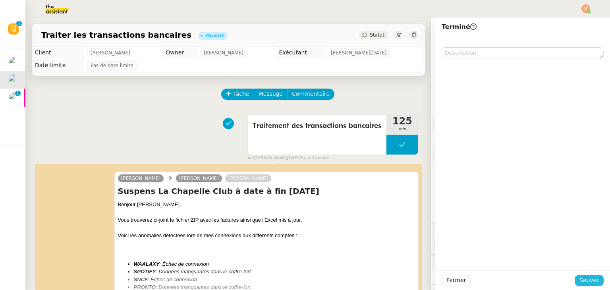
click at [582, 279] on span "Sauver" at bounding box center [589, 280] width 19 height 9
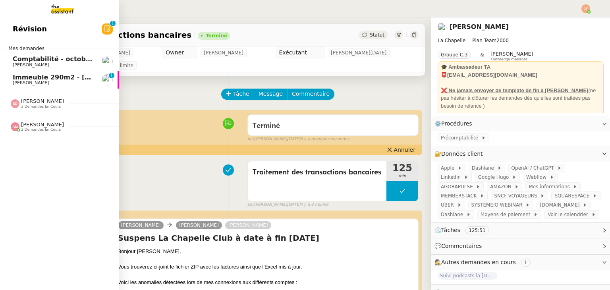
click at [29, 79] on span "Immeuble 290m2 - [GEOGRAPHIC_DATA] 13010 - 650 000€" at bounding box center [117, 77] width 208 height 8
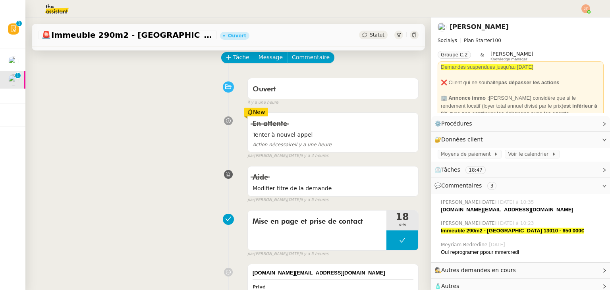
scroll to position [40, 0]
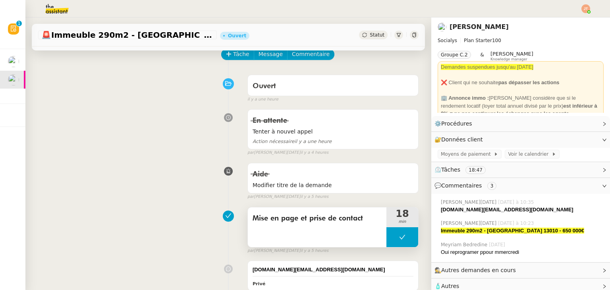
click at [387, 233] on button at bounding box center [402, 237] width 32 height 20
click at [386, 233] on div at bounding box center [386, 237] width 0 height 20
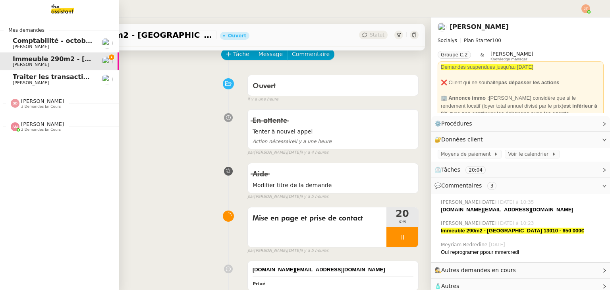
click at [46, 79] on span "Traiter les transactions bancaires" at bounding box center [73, 77] width 120 height 8
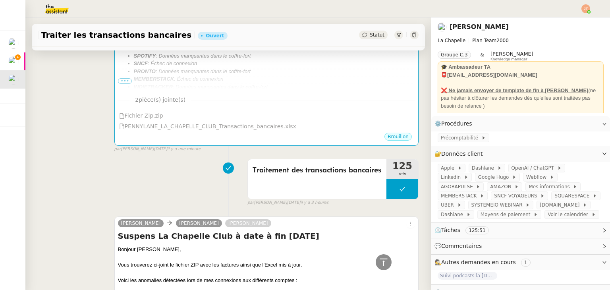
scroll to position [199, 0]
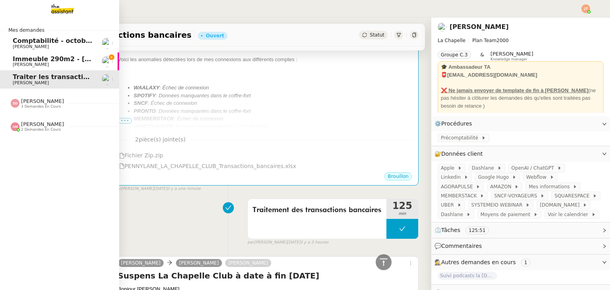
click at [35, 57] on span "Immeuble 290m2 - [GEOGRAPHIC_DATA] 13010 - 650 000€" at bounding box center [117, 59] width 208 height 8
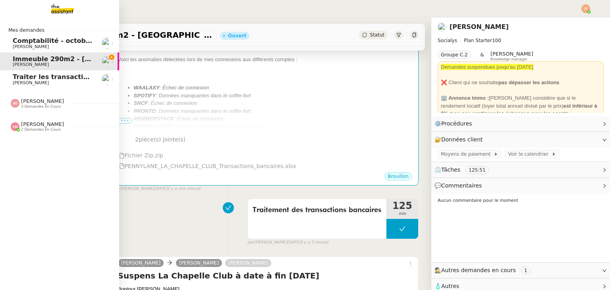
scroll to position [106, 0]
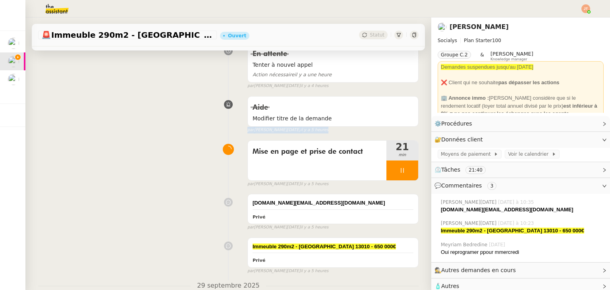
drag, startPoint x: 296, startPoint y: 131, endPoint x: 241, endPoint y: 131, distance: 55.6
click at [241, 131] on div "Aide Modifier titre de la demande false par [PERSON_NAME][DATE]. il y a 5 heures" at bounding box center [228, 113] width 381 height 41
click at [307, 131] on div "par [PERSON_NAME][DATE] il y a 5 heures" at bounding box center [332, 130] width 171 height 7
click at [388, 175] on div at bounding box center [402, 170] width 32 height 20
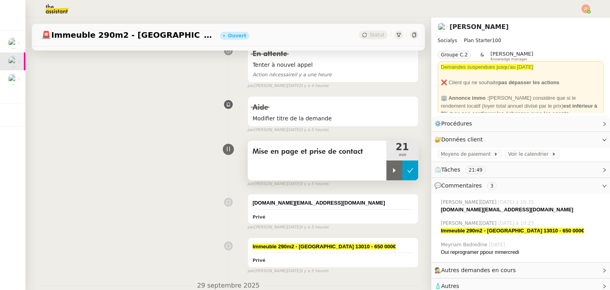
click at [402, 174] on button at bounding box center [410, 170] width 16 height 20
click at [386, 168] on button at bounding box center [402, 170] width 32 height 20
click at [386, 169] on div at bounding box center [394, 170] width 16 height 20
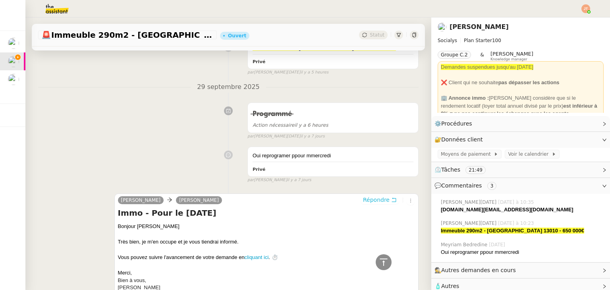
click at [365, 201] on span "Répondre" at bounding box center [376, 200] width 27 height 8
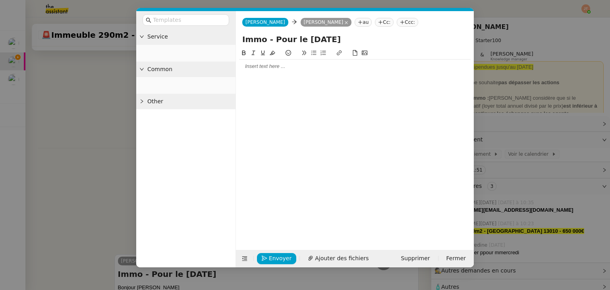
scroll to position [366, 0]
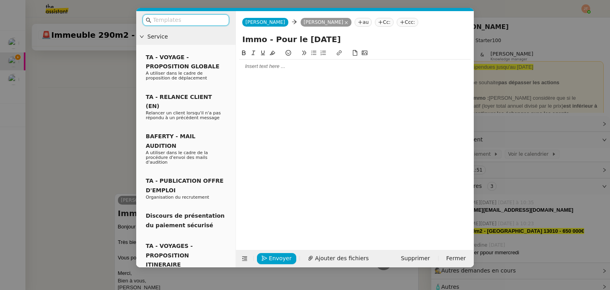
click at [269, 68] on div at bounding box center [355, 66] width 232 height 7
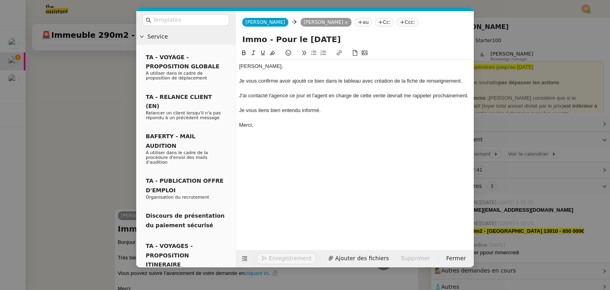
scroll to position [435, 0]
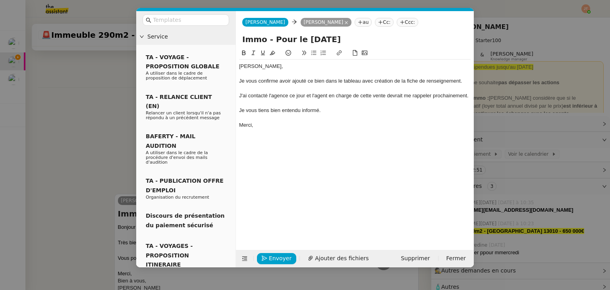
click at [95, 54] on nz-modal-container "Service TA - VOYAGE - PROPOSITION GLOBALE A utiliser dans le cadre de propositi…" at bounding box center [305, 145] width 610 height 290
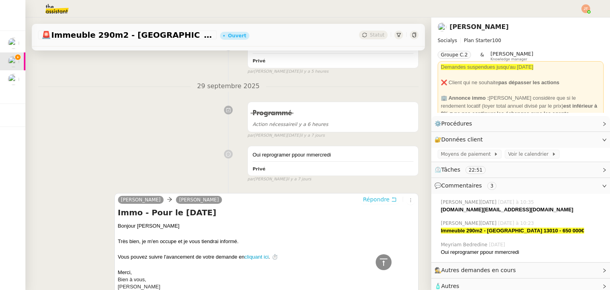
scroll to position [435, 0]
drag, startPoint x: 54, startPoint y: 35, endPoint x: 203, endPoint y: 35, distance: 149.4
click at [203, 35] on span "🚨 Immeuble 290m2 - [GEOGRAPHIC_DATA] 13010 - 650 000€" at bounding box center [127, 35] width 172 height 8
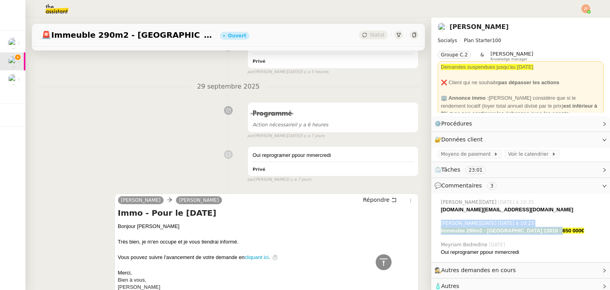
drag, startPoint x: 544, startPoint y: 229, endPoint x: 429, endPoint y: 227, distance: 115.6
click at [431, 227] on div "[PERSON_NAME][DATE] [DATE] à 10:35 [DOMAIN_NAME][EMAIL_ADDRESS][DOMAIN_NAME] [P…" at bounding box center [520, 228] width 179 height 69
drag, startPoint x: 537, startPoint y: 232, endPoint x: 541, endPoint y: 232, distance: 4.1
click at [538, 232] on strong "Immeuble 290m2 - [GEOGRAPHIC_DATA] 13010 - 650 000€" at bounding box center [512, 231] width 143 height 6
click at [544, 231] on strong "Immeuble 290m2 - [GEOGRAPHIC_DATA] 13010 - 650 000€" at bounding box center [512, 231] width 143 height 6
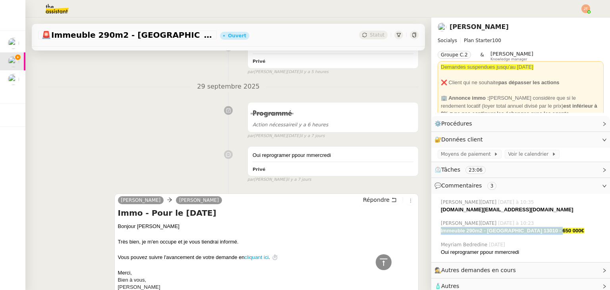
drag, startPoint x: 544, startPoint y: 230, endPoint x: 435, endPoint y: 230, distance: 108.8
click at [441, 230] on strong "Immeuble 290m2 - [GEOGRAPHIC_DATA] 13010 - 650 000€" at bounding box center [512, 231] width 143 height 6
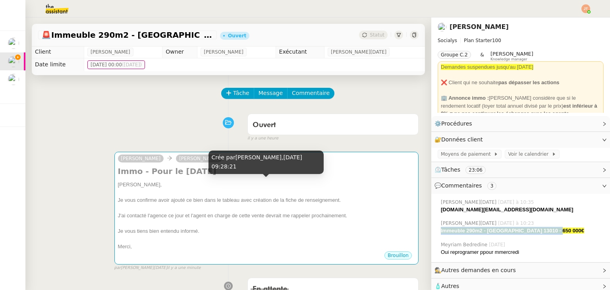
scroll to position [0, 0]
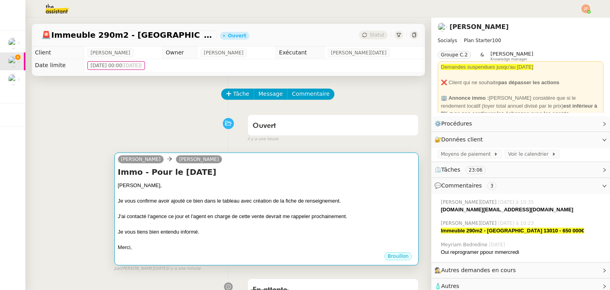
click at [260, 217] on div "J'ai contacté l'agence ce jour et l'agent en charge de cette vente devrait me r…" at bounding box center [266, 217] width 297 height 8
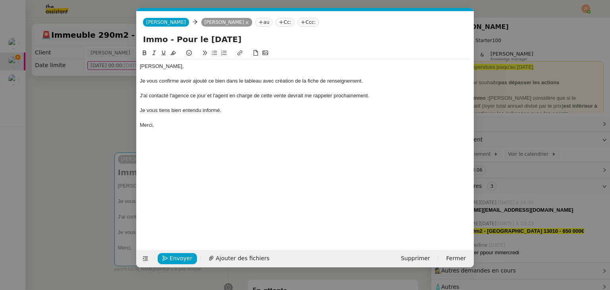
scroll to position [0, 17]
drag, startPoint x: 249, startPoint y: 42, endPoint x: 100, endPoint y: 42, distance: 149.4
click at [100, 42] on nz-modal-container "Service TA - VOYAGE - PROPOSITION GLOBALE A utiliser dans le cadre de propositi…" at bounding box center [305, 145] width 610 height 290
paste input "euble 290m2 - [GEOGRAPHIC_DATA] 13010 - 650 000€"
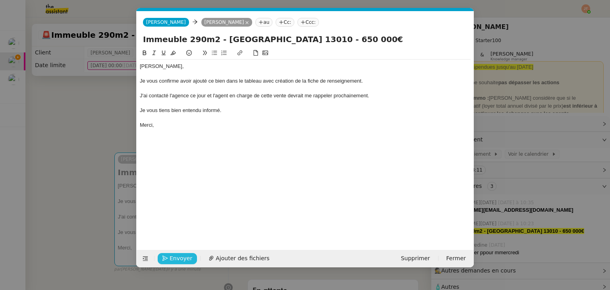
type input "Immeuble 290m2 - [GEOGRAPHIC_DATA] 13010 - 650 000€"
click at [180, 259] on span "Envoyer" at bounding box center [181, 258] width 23 height 9
click at [180, 259] on span "Confirmer l'envoi" at bounding box center [194, 258] width 48 height 9
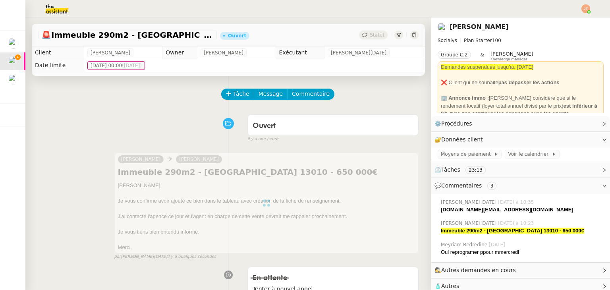
scroll to position [159, 0]
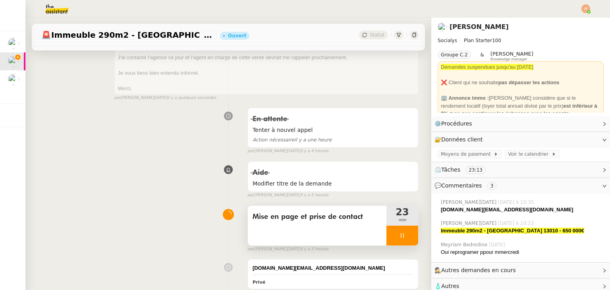
click at [390, 240] on div at bounding box center [402, 236] width 32 height 20
click at [418, 240] on button at bounding box center [418, 236] width 0 height 20
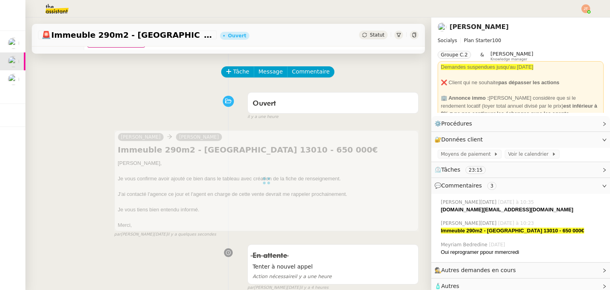
scroll to position [0, 0]
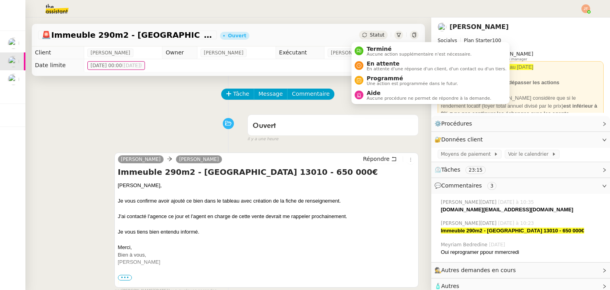
click at [365, 31] on div "Statut" at bounding box center [373, 35] width 29 height 9
click at [376, 63] on span "En attente" at bounding box center [437, 63] width 140 height 6
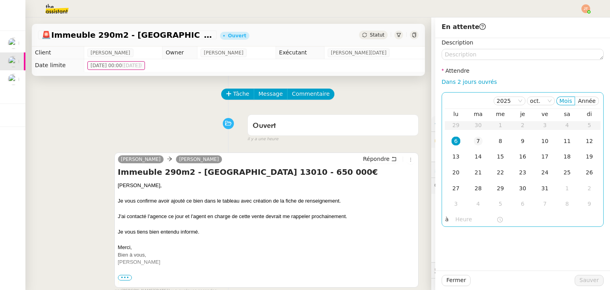
click at [474, 140] on div "7" at bounding box center [478, 141] width 9 height 9
click at [497, 144] on div "8" at bounding box center [500, 141] width 9 height 9
click at [456, 220] on input "text" at bounding box center [476, 219] width 41 height 9
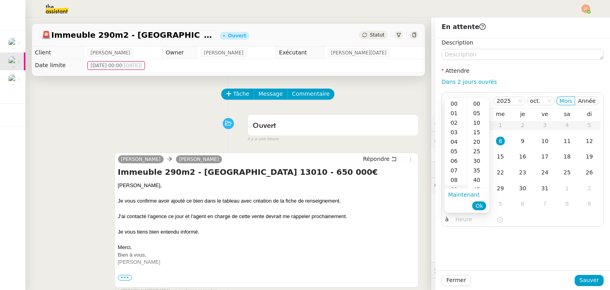
click at [454, 187] on div "09" at bounding box center [456, 190] width 22 height 10
click at [476, 179] on div "40" at bounding box center [479, 180] width 22 height 10
type input "09:40"
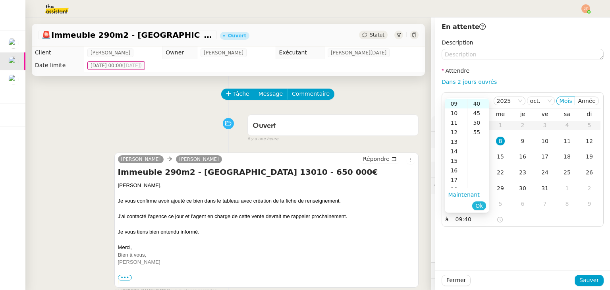
click at [478, 204] on span "Ok" at bounding box center [479, 206] width 8 height 8
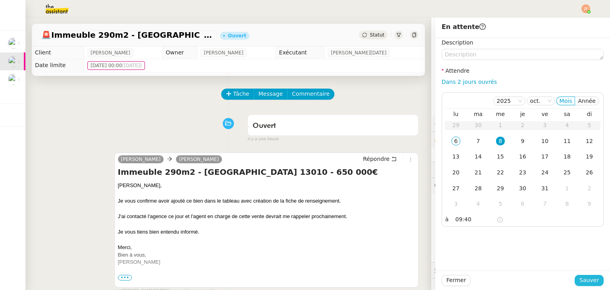
click at [580, 280] on span "Sauver" at bounding box center [589, 280] width 19 height 9
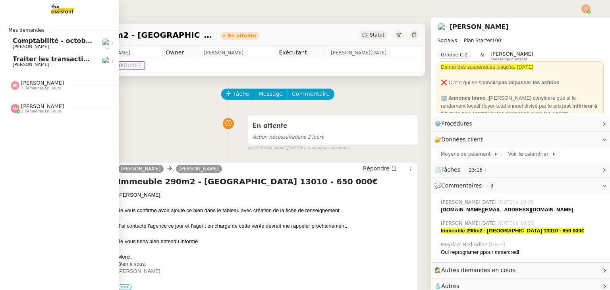
click at [41, 61] on span "Traiter les transactions bancaires" at bounding box center [73, 59] width 120 height 8
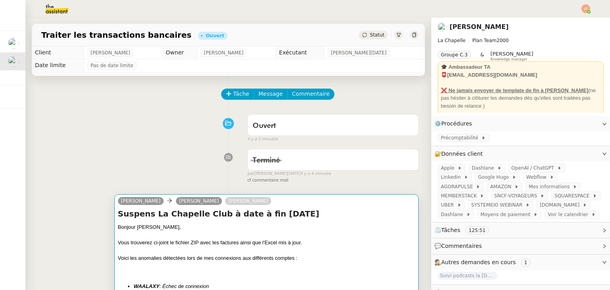
click at [198, 234] on div at bounding box center [266, 235] width 297 height 8
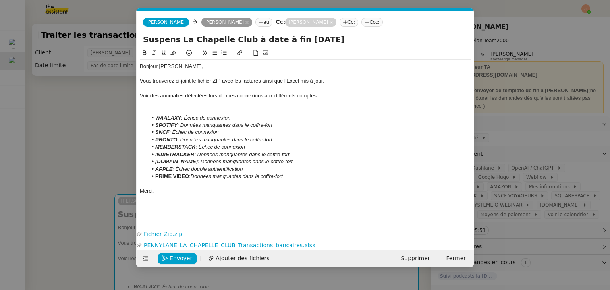
scroll to position [0, 17]
click at [293, 178] on li "PRIME VIDEO : Données manquantes dans le coffre-fort" at bounding box center [309, 176] width 323 height 7
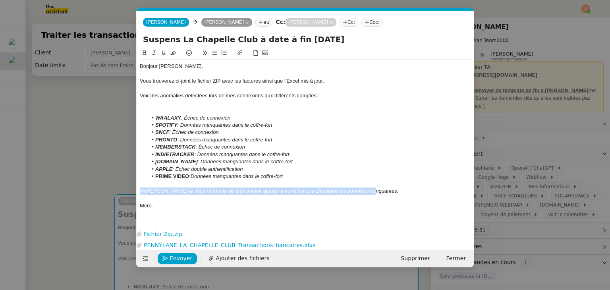
drag, startPoint x: 369, startPoint y: 191, endPoint x: 142, endPoint y: 190, distance: 226.8
click at [142, 190] on div "@[PERSON_NAME] je vous remercie de bien vouloir ajouter à votre compte Dashlane…" at bounding box center [305, 190] width 331 height 7
click at [153, 189] on em "@[PERSON_NAME] je vous remercie de bien vouloir ajouter à votre compte Dashlane…" at bounding box center [269, 191] width 259 height 6
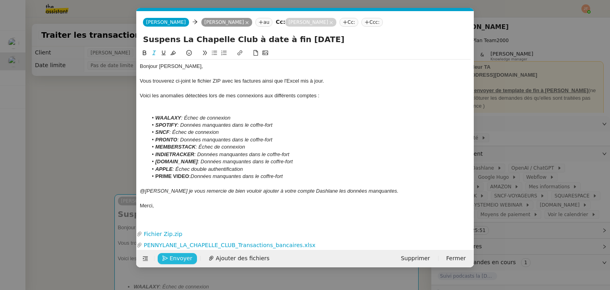
click at [178, 255] on span "Envoyer" at bounding box center [181, 258] width 23 height 9
click at [178, 255] on span "Confirmer l'envoi" at bounding box center [194, 258] width 48 height 9
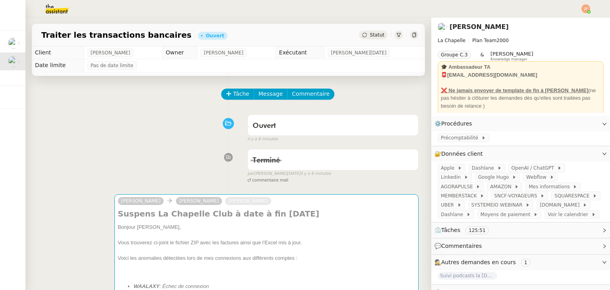
click at [361, 32] on div "Statut" at bounding box center [373, 35] width 29 height 9
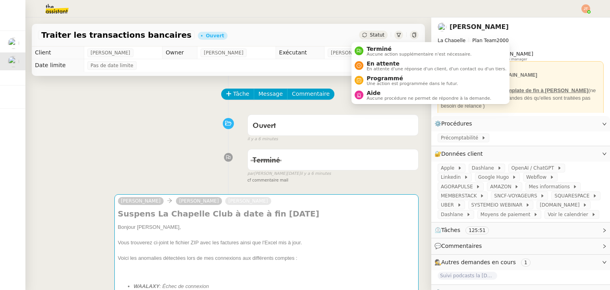
click at [368, 42] on div "Terminé Aucune action supplémentaire n'est nécessaire. En attente En attente d'…" at bounding box center [431, 73] width 158 height 62
click at [370, 50] on span "Terminé" at bounding box center [419, 49] width 105 height 6
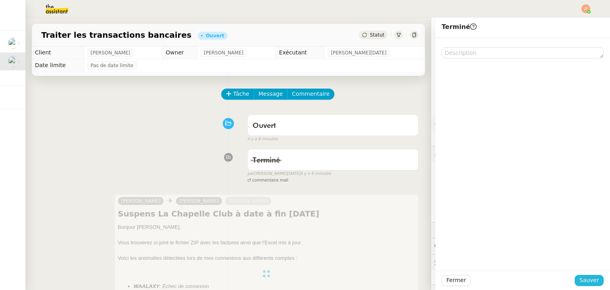
click at [580, 283] on span "Sauver" at bounding box center [589, 280] width 19 height 9
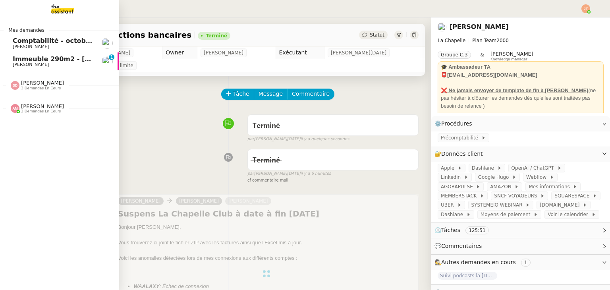
click at [33, 61] on span "Immeuble 290m2 - [GEOGRAPHIC_DATA] 13010 - 650 000€" at bounding box center [117, 59] width 208 height 8
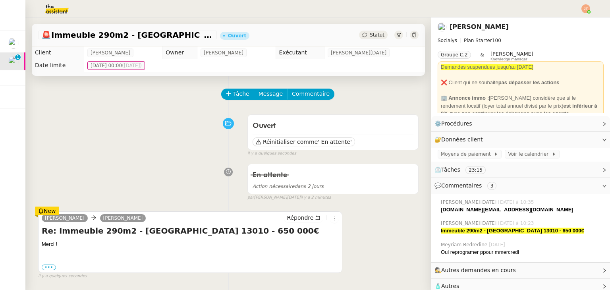
click at [361, 40] on div "🚨 Immeuble 290m2 - [GEOGRAPHIC_DATA] 13010 - 650 000€ Ouvert Statut" at bounding box center [228, 35] width 393 height 23
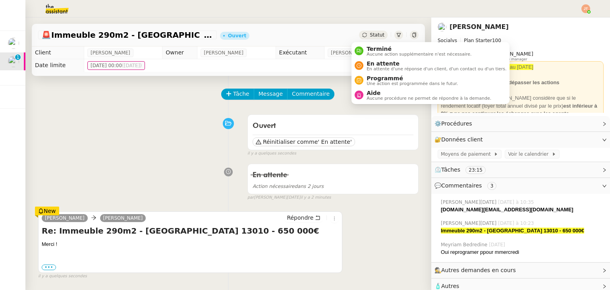
click at [370, 37] on span "Statut" at bounding box center [377, 35] width 15 height 6
click at [369, 69] on span "En attente d'une réponse d'un client, d'un contact ou d'un tiers." at bounding box center [437, 69] width 140 height 4
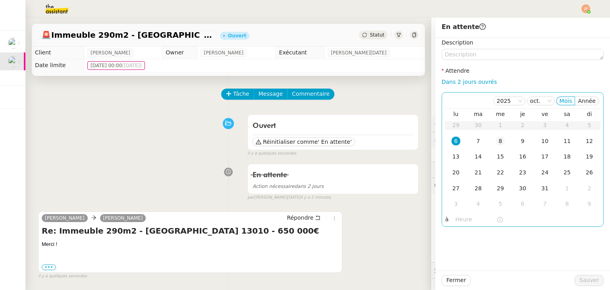
click at [496, 140] on div "8" at bounding box center [500, 141] width 9 height 9
click at [456, 218] on input "text" at bounding box center [476, 219] width 41 height 9
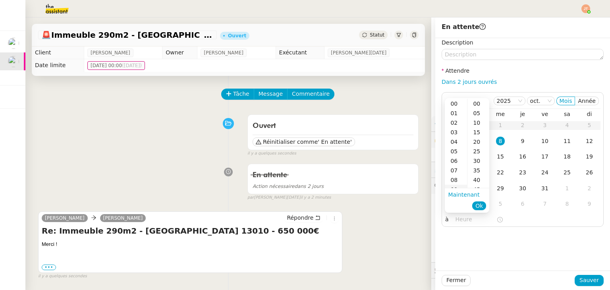
click at [454, 186] on div "09" at bounding box center [456, 190] width 22 height 10
click at [476, 131] on div "40" at bounding box center [479, 133] width 22 height 10
type input "09:40"
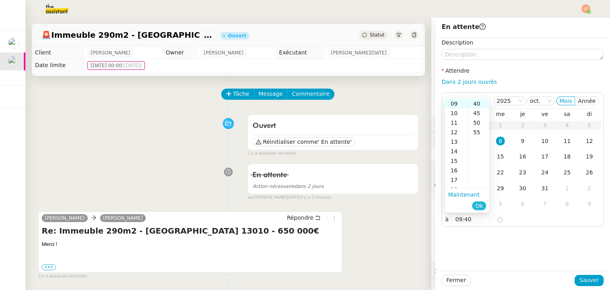
click at [477, 202] on span "Ok" at bounding box center [479, 206] width 8 height 8
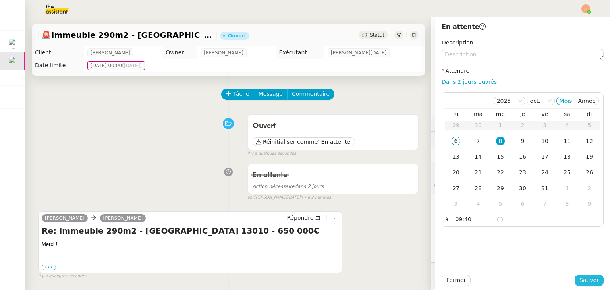
click at [585, 281] on span "Sauver" at bounding box center [589, 280] width 19 height 9
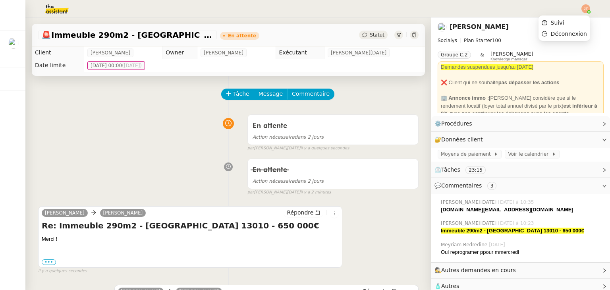
click at [584, 9] on img at bounding box center [586, 8] width 9 height 9
click at [558, 20] on span "Suivi" at bounding box center [558, 22] width 14 height 6
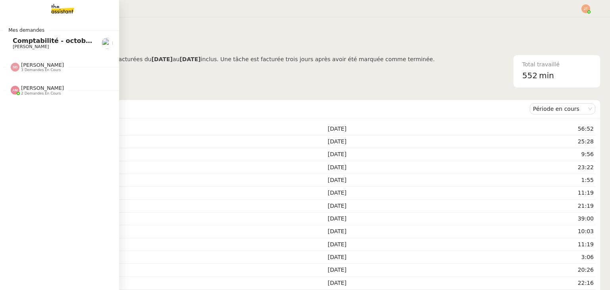
click at [31, 67] on span "[PERSON_NAME]" at bounding box center [42, 65] width 43 height 6
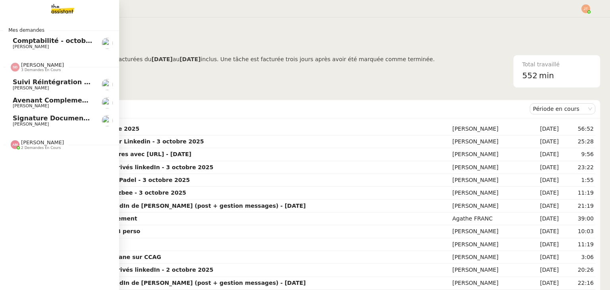
click at [31, 67] on span "[PERSON_NAME]" at bounding box center [42, 65] width 43 height 6
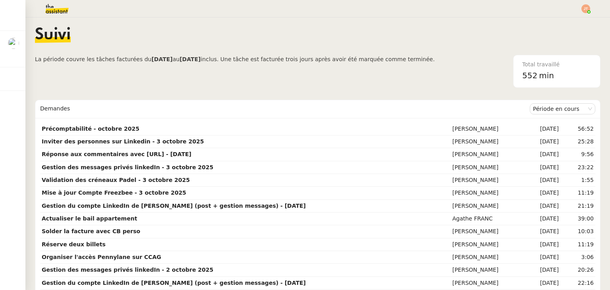
click at [167, 78] on span "La période couvre les tâches facturées du [DATE] au [DATE] inclus. Une tâche es…" at bounding box center [235, 71] width 400 height 33
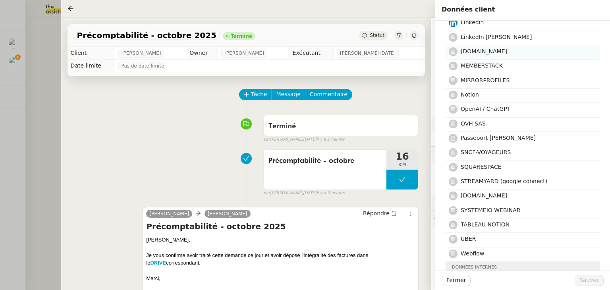
scroll to position [278, 0]
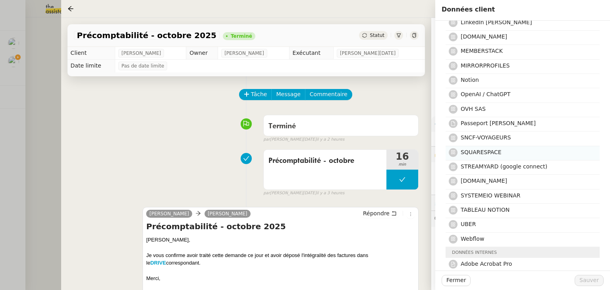
click at [481, 149] on span "SQUARESPACE" at bounding box center [481, 152] width 41 height 6
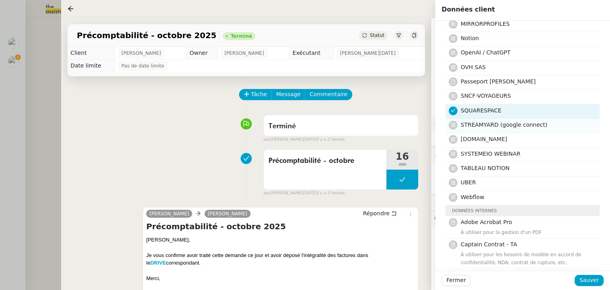
scroll to position [357, 0]
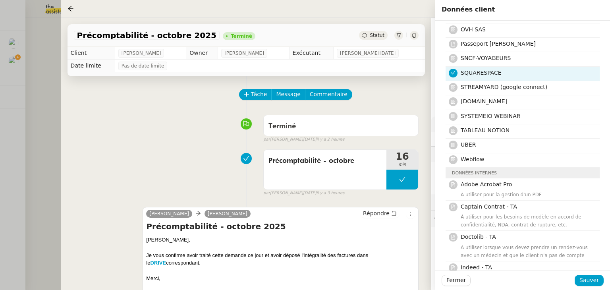
click at [575, 280] on div at bounding box center [523, 280] width 104 height 11
click at [583, 280] on span "Sauver" at bounding box center [589, 280] width 19 height 9
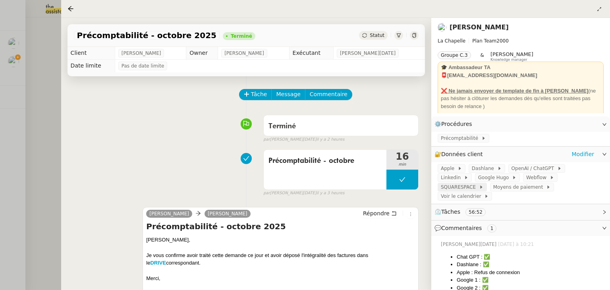
click at [479, 183] on span "SQUARESPACE" at bounding box center [460, 187] width 38 height 8
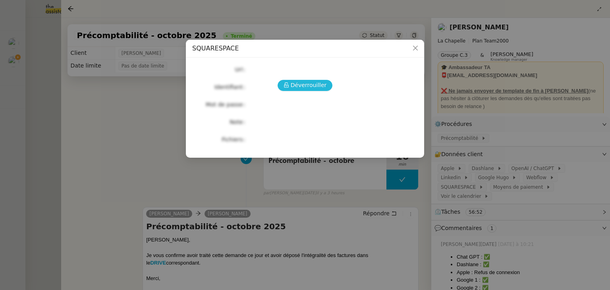
click at [297, 84] on span "Déverrouiller" at bounding box center [309, 85] width 36 height 9
